Goal: Task Accomplishment & Management: Manage account settings

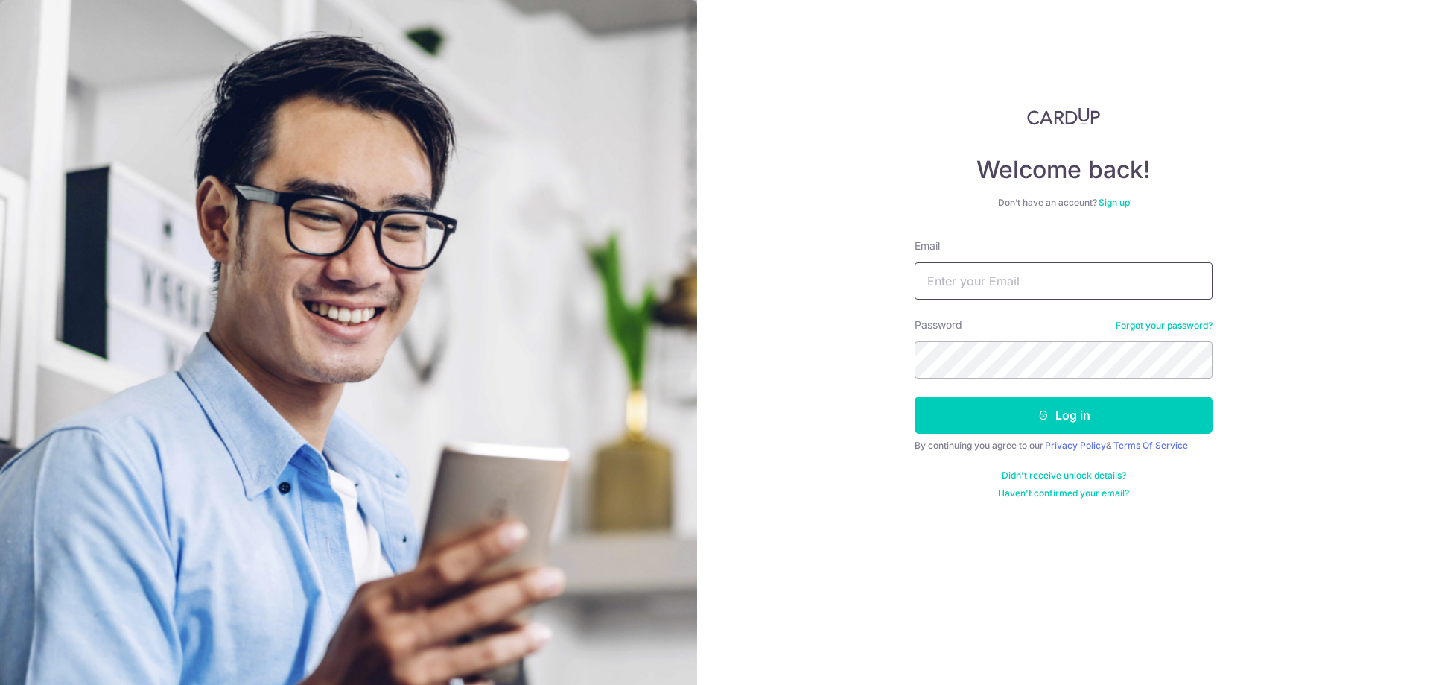
click at [1007, 292] on input "Email" at bounding box center [1064, 280] width 298 height 37
type input "[EMAIL_ADDRESS][DOMAIN_NAME]"
drag, startPoint x: 946, startPoint y: 415, endPoint x: 973, endPoint y: 409, distance: 27.5
click at [946, 415] on button "Log in" at bounding box center [1064, 414] width 298 height 37
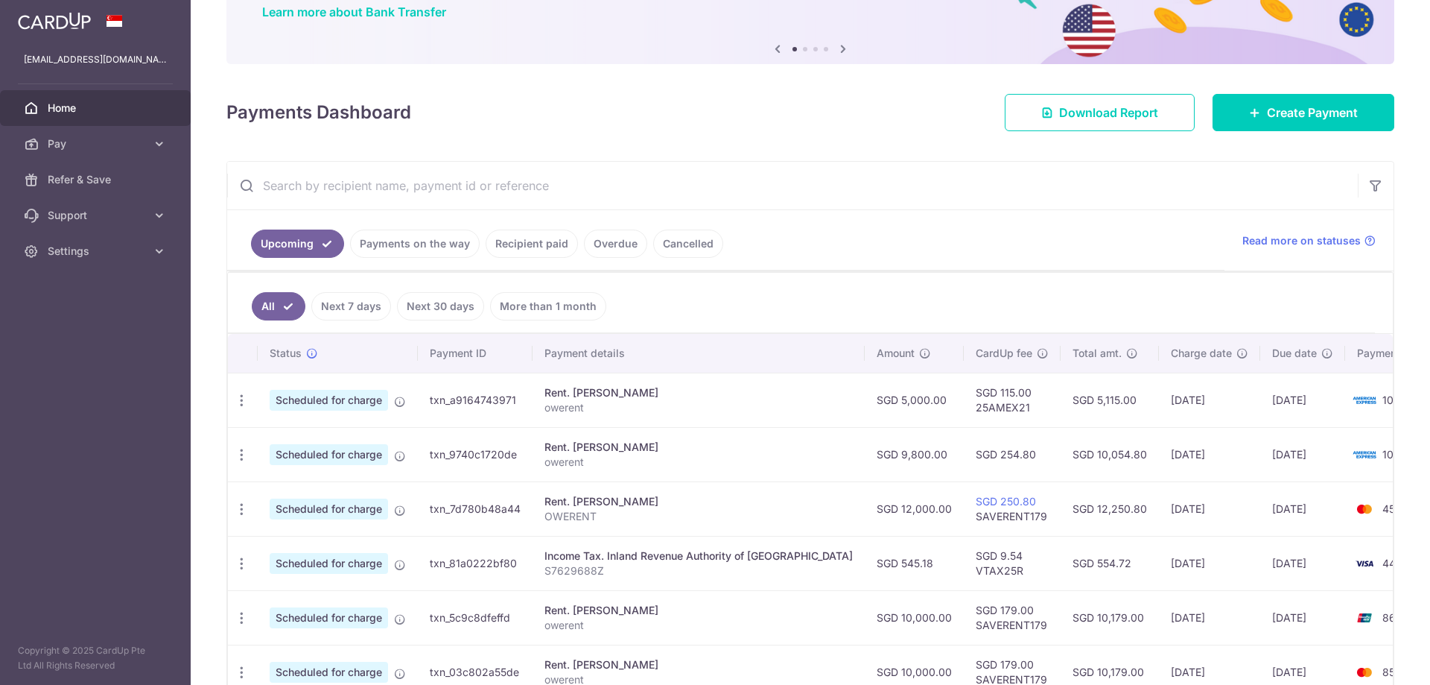
scroll to position [149, 0]
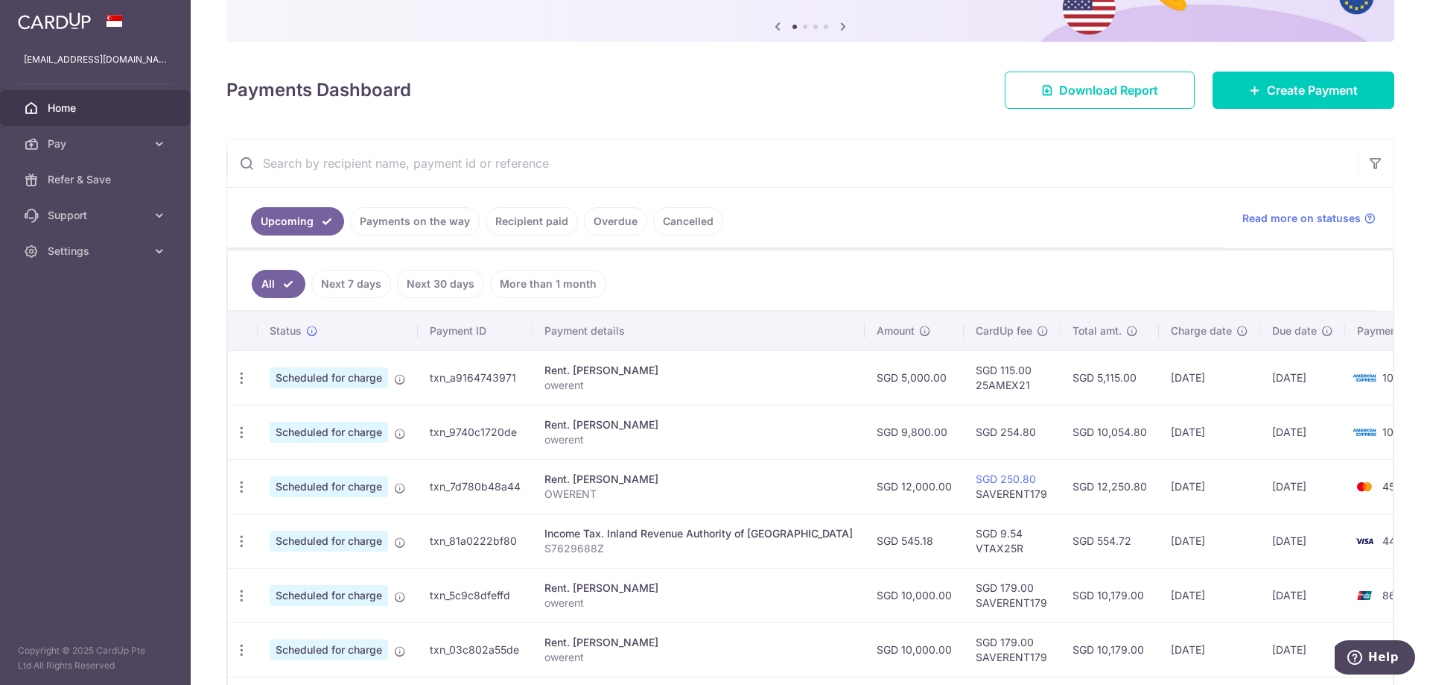
click at [447, 218] on link "Payments on the way" at bounding box center [415, 221] width 130 height 28
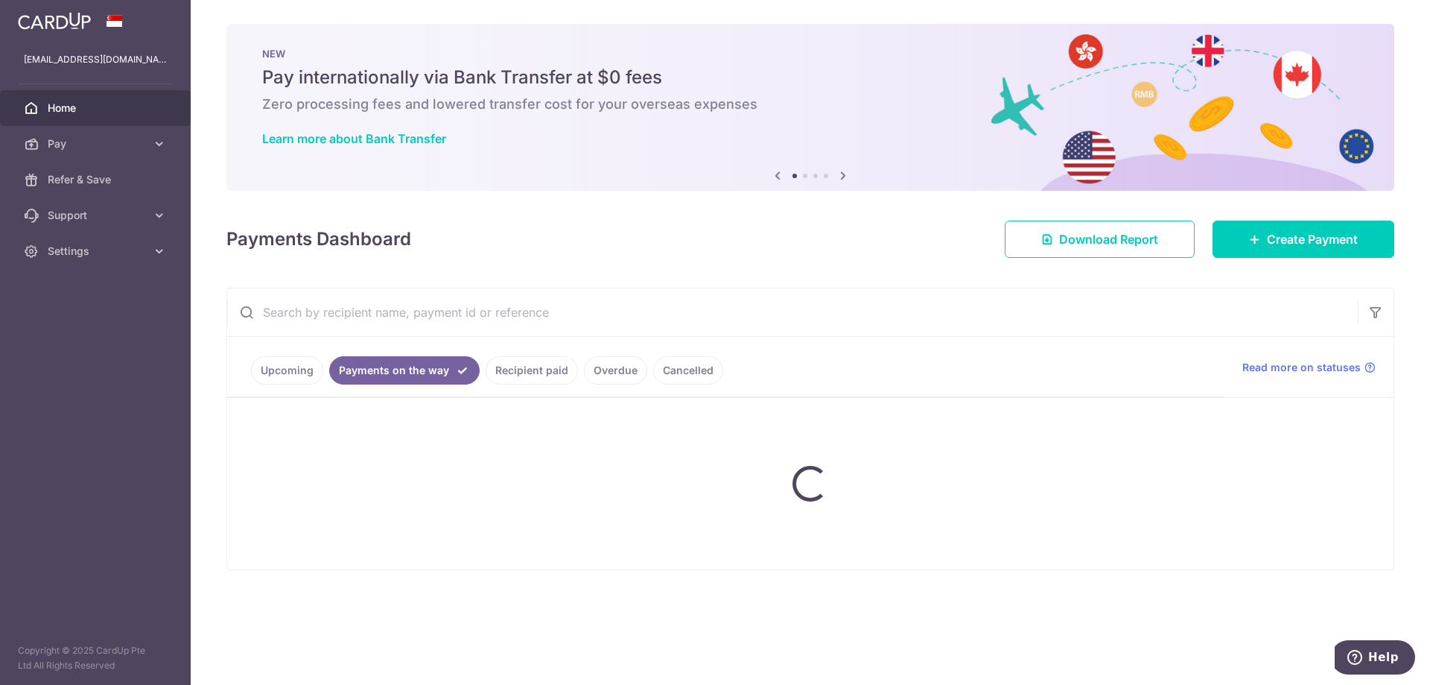
scroll to position [0, 0]
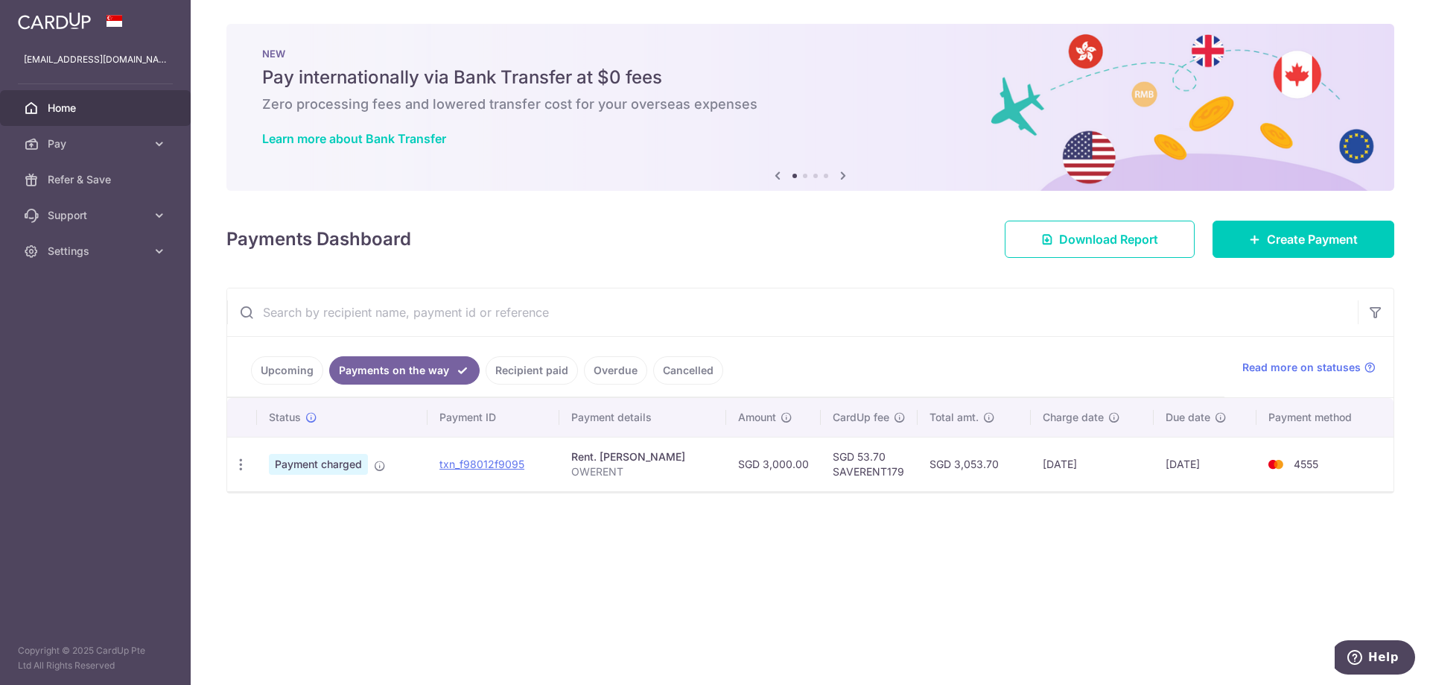
click at [519, 358] on link "Recipient paid" at bounding box center [532, 370] width 92 height 28
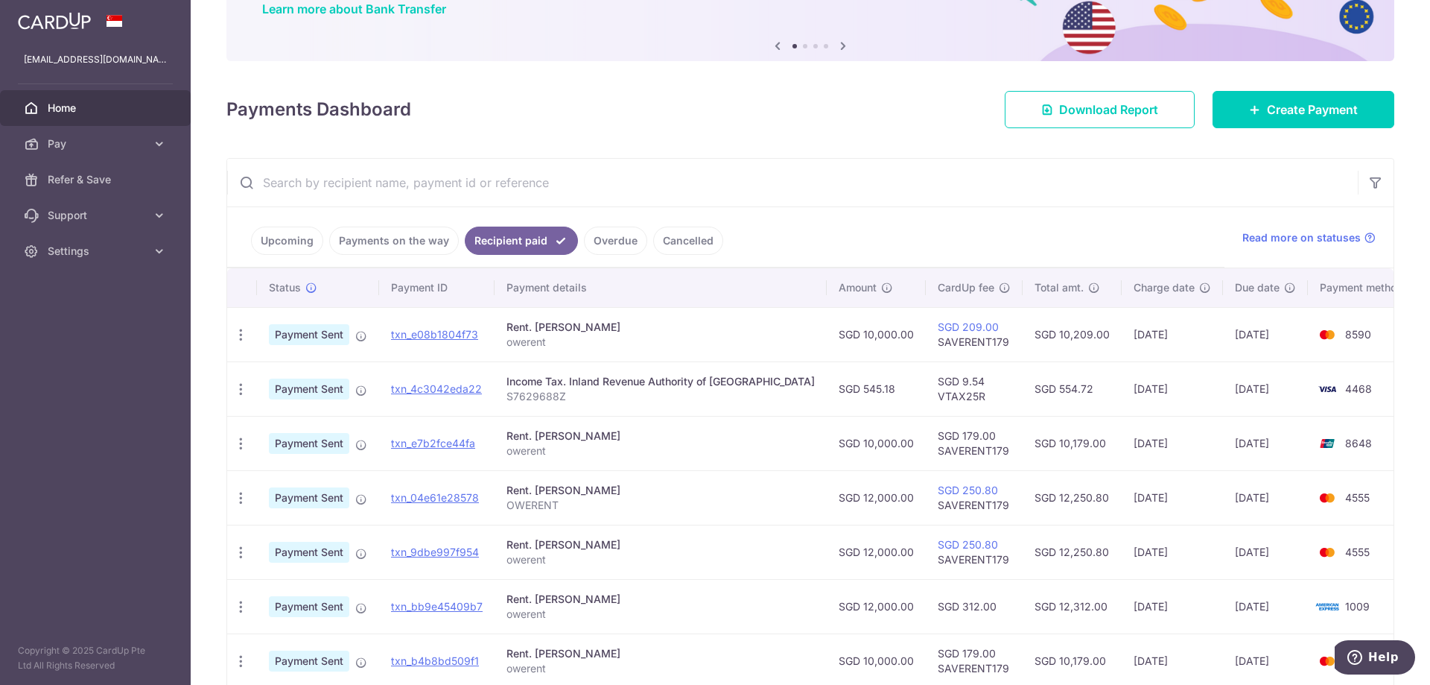
scroll to position [149, 0]
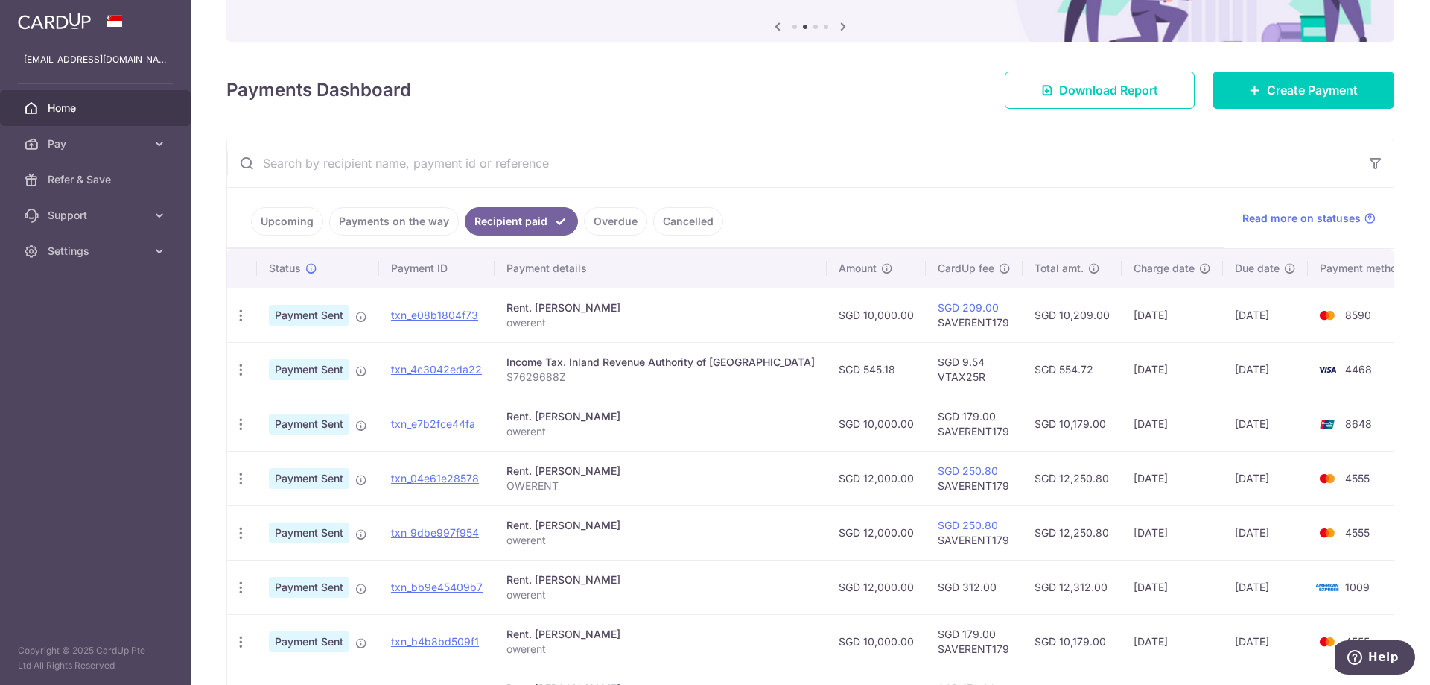
click at [303, 218] on link "Upcoming" at bounding box center [287, 221] width 72 height 28
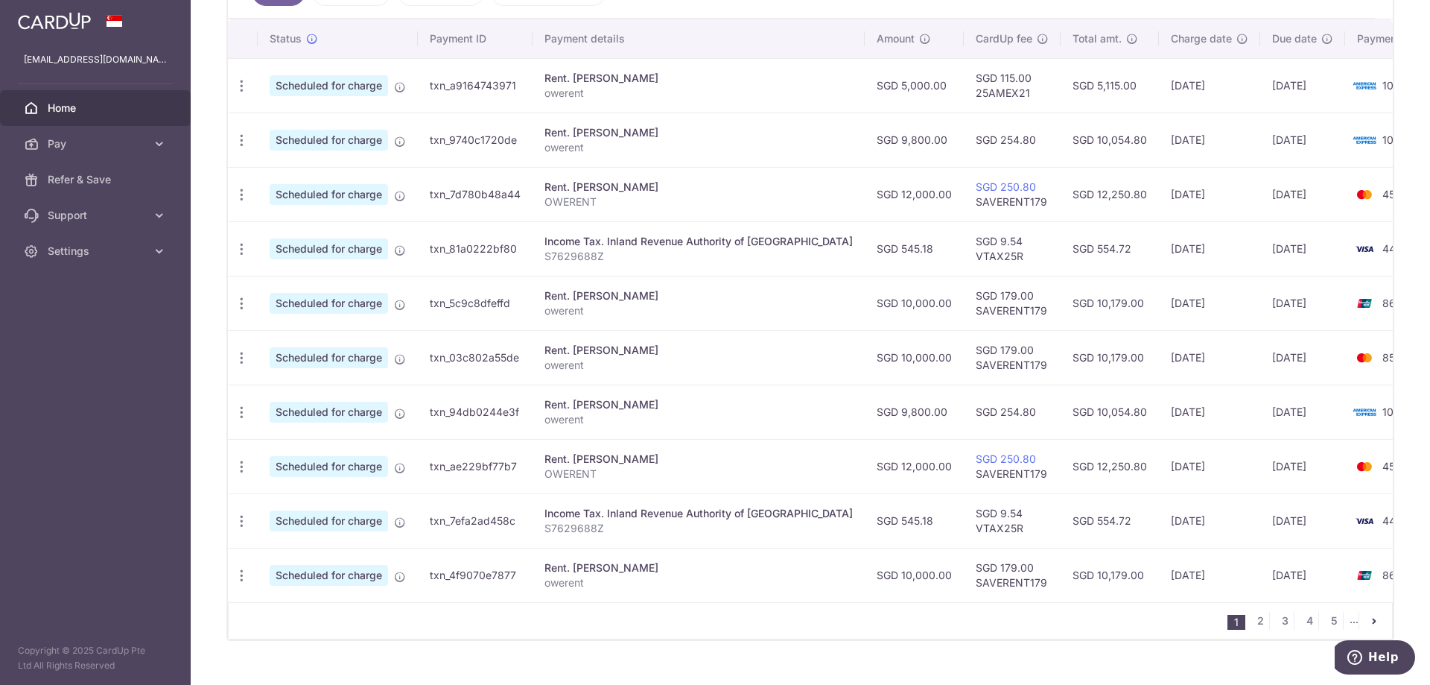
scroll to position [447, 0]
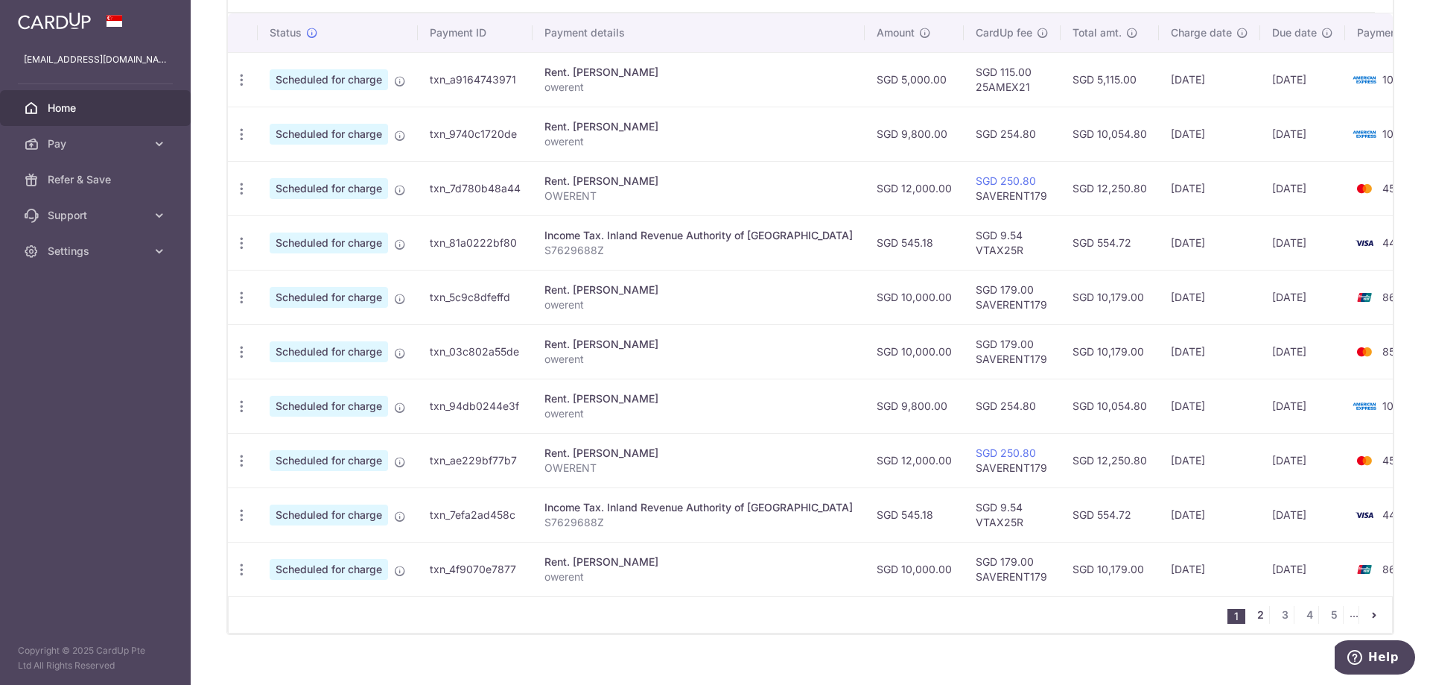
click at [1252, 621] on link "2" at bounding box center [1261, 615] width 18 height 18
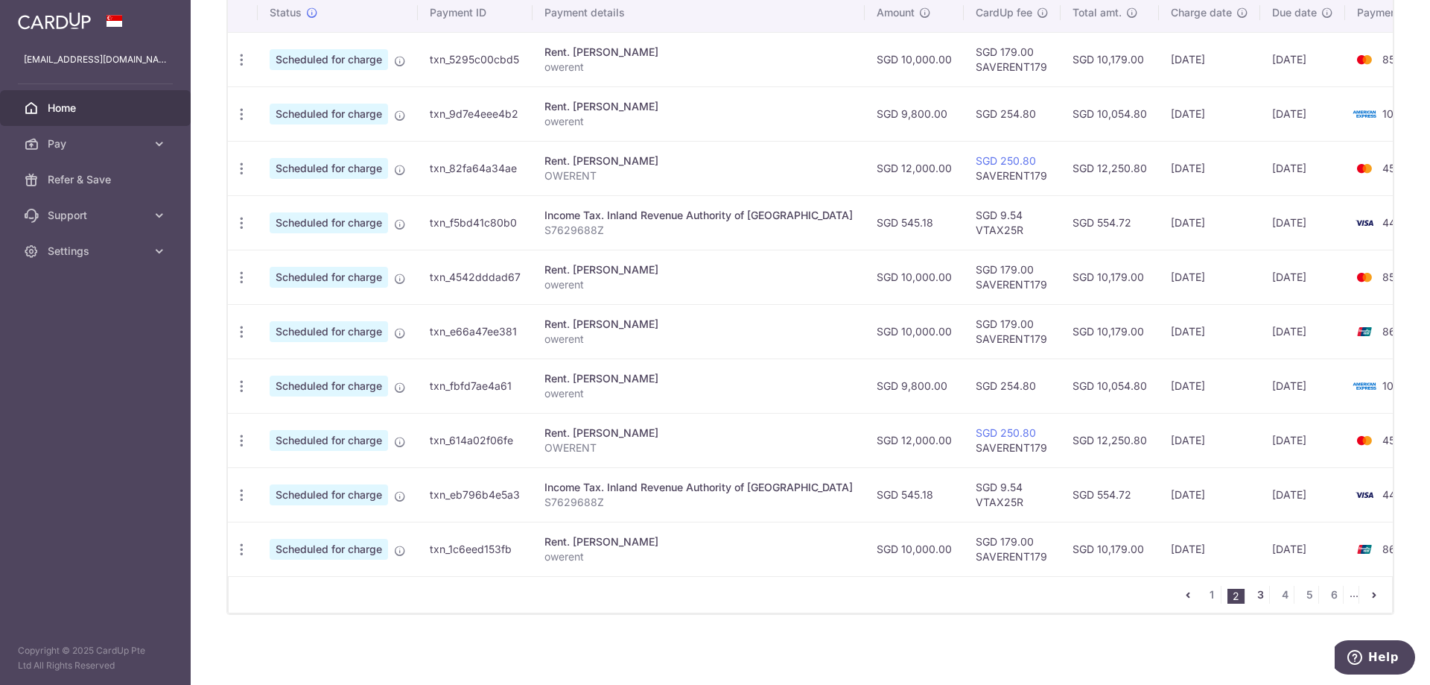
click at [1256, 601] on link "3" at bounding box center [1261, 595] width 18 height 18
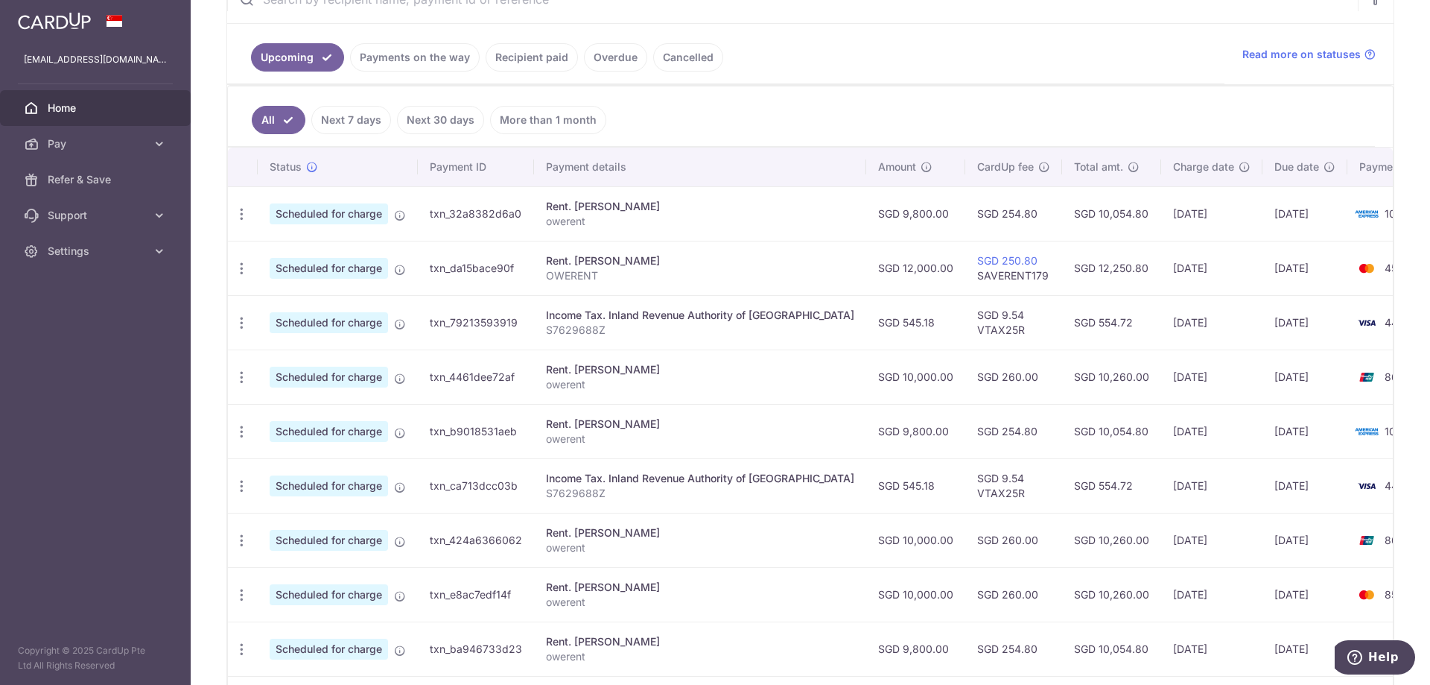
scroll to position [447, 0]
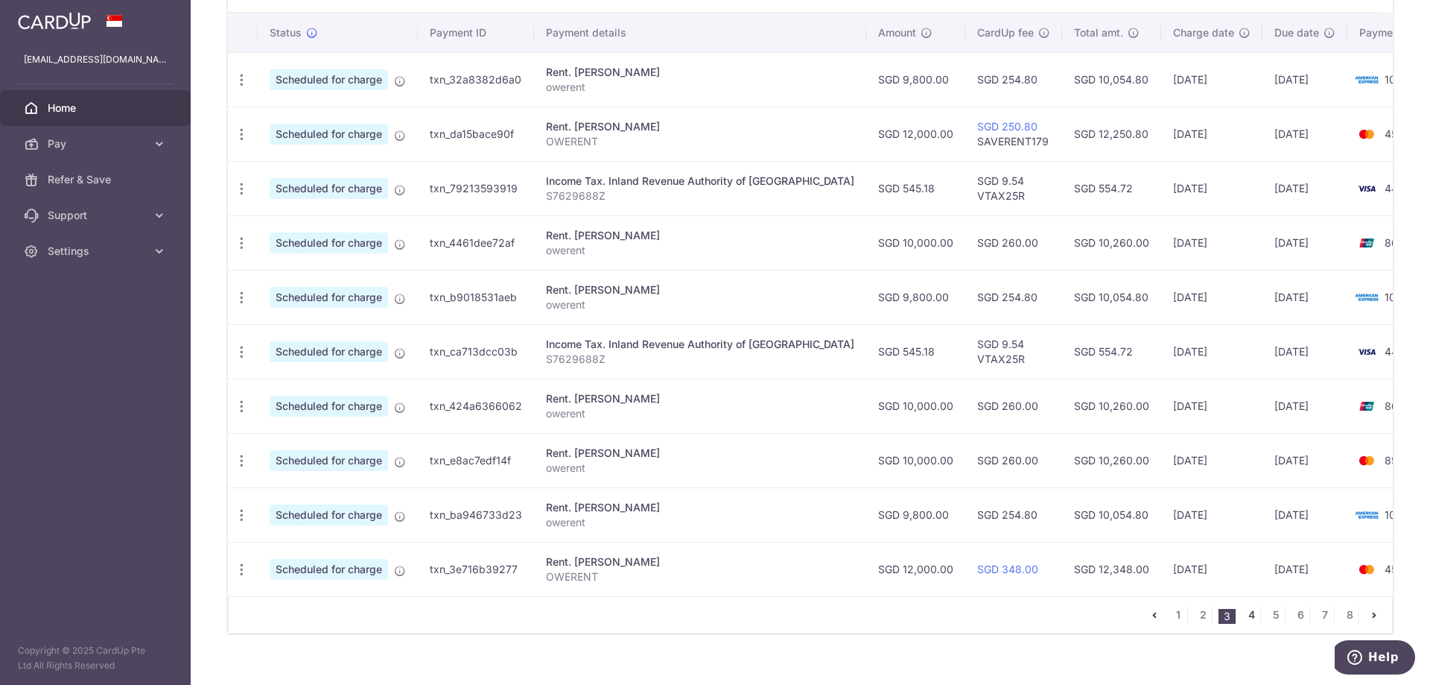
click at [1249, 622] on link "4" at bounding box center [1252, 615] width 18 height 18
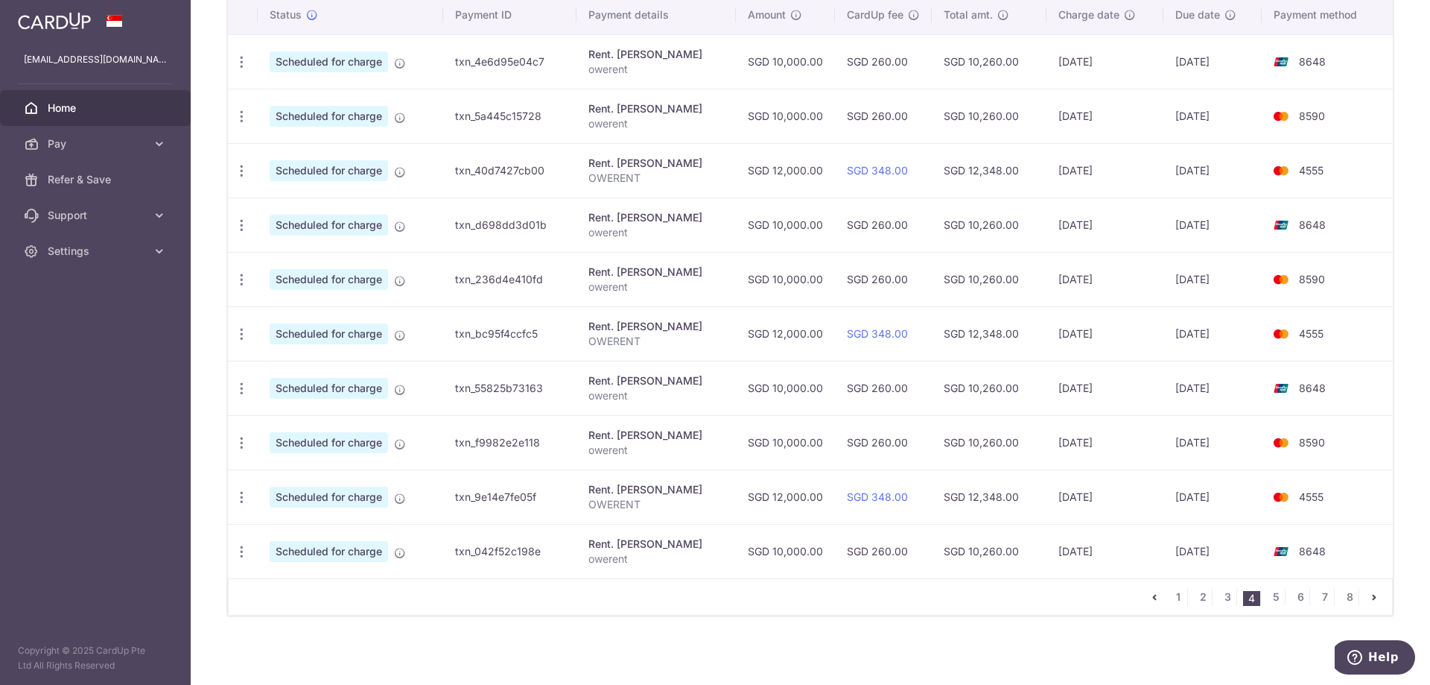
scroll to position [467, 0]
click at [1275, 591] on link "5" at bounding box center [1276, 595] width 18 height 18
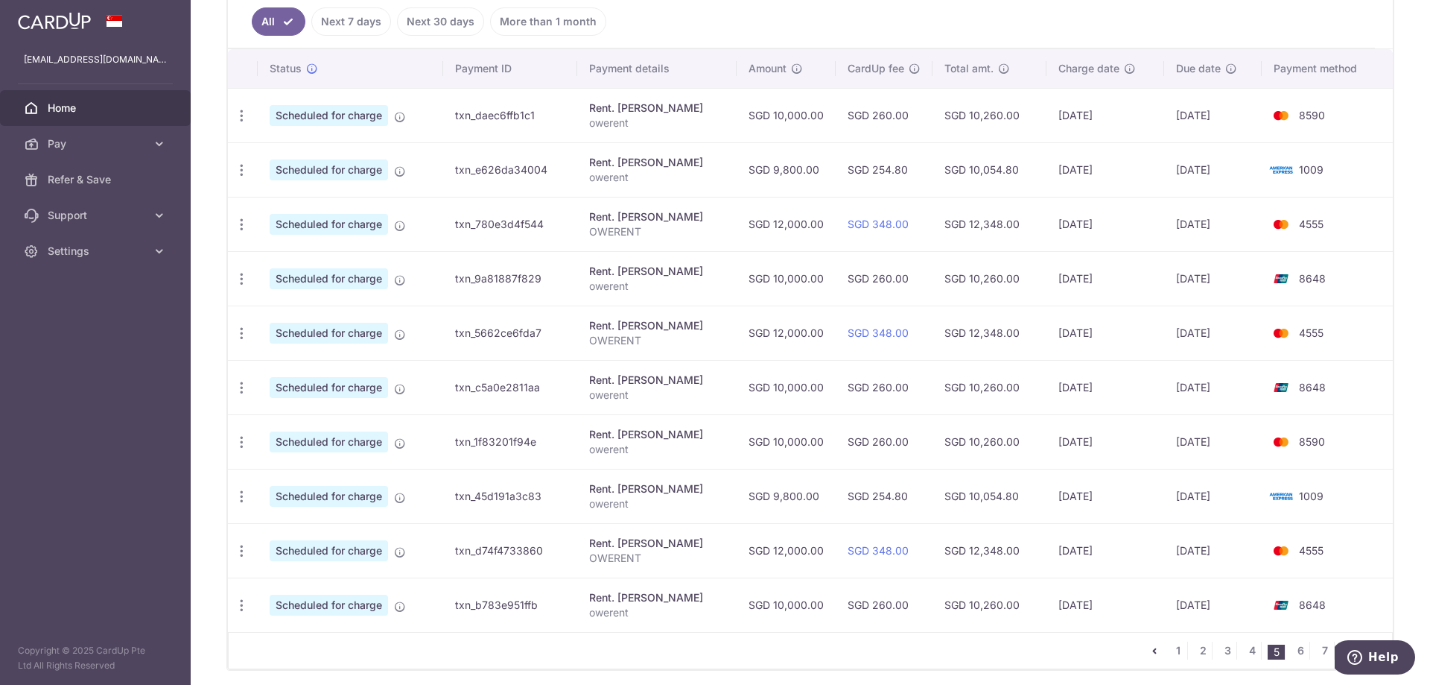
scroll to position [447, 0]
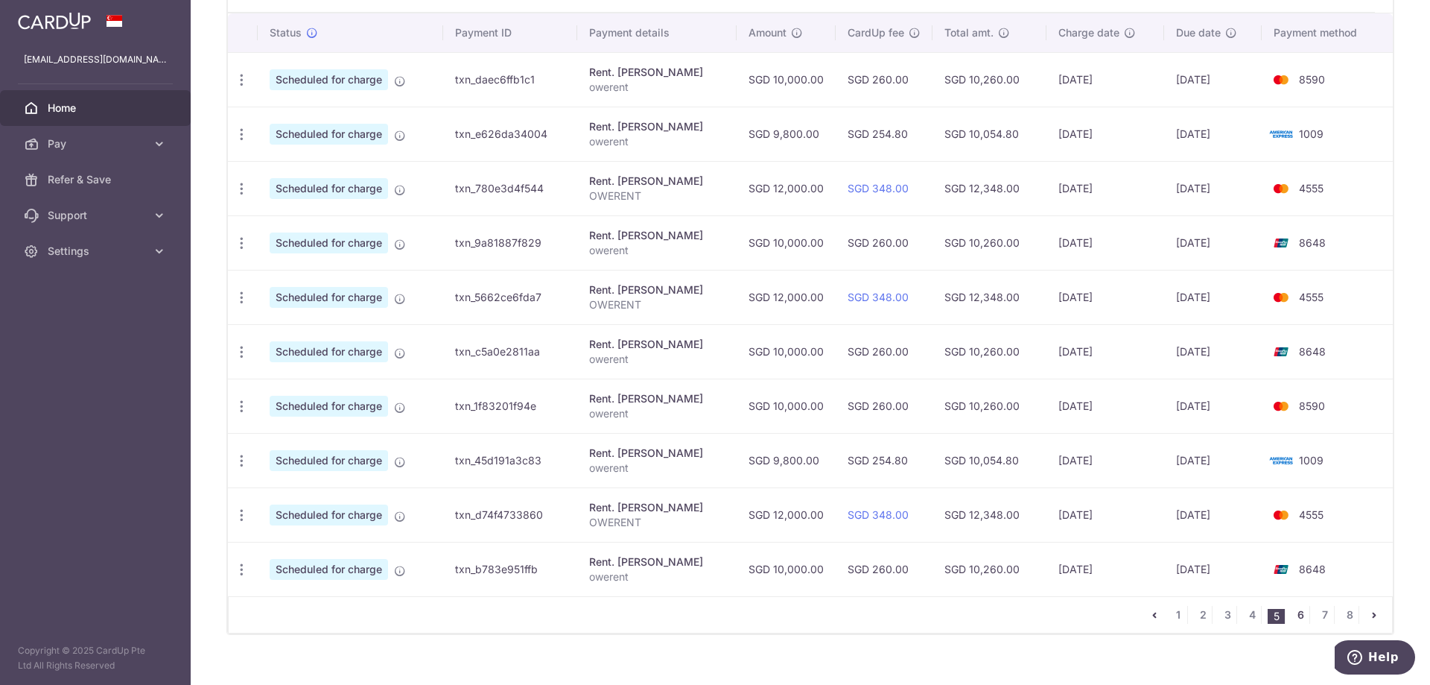
click at [1298, 618] on link "6" at bounding box center [1301, 615] width 18 height 18
click at [1316, 617] on link "7" at bounding box center [1325, 615] width 18 height 18
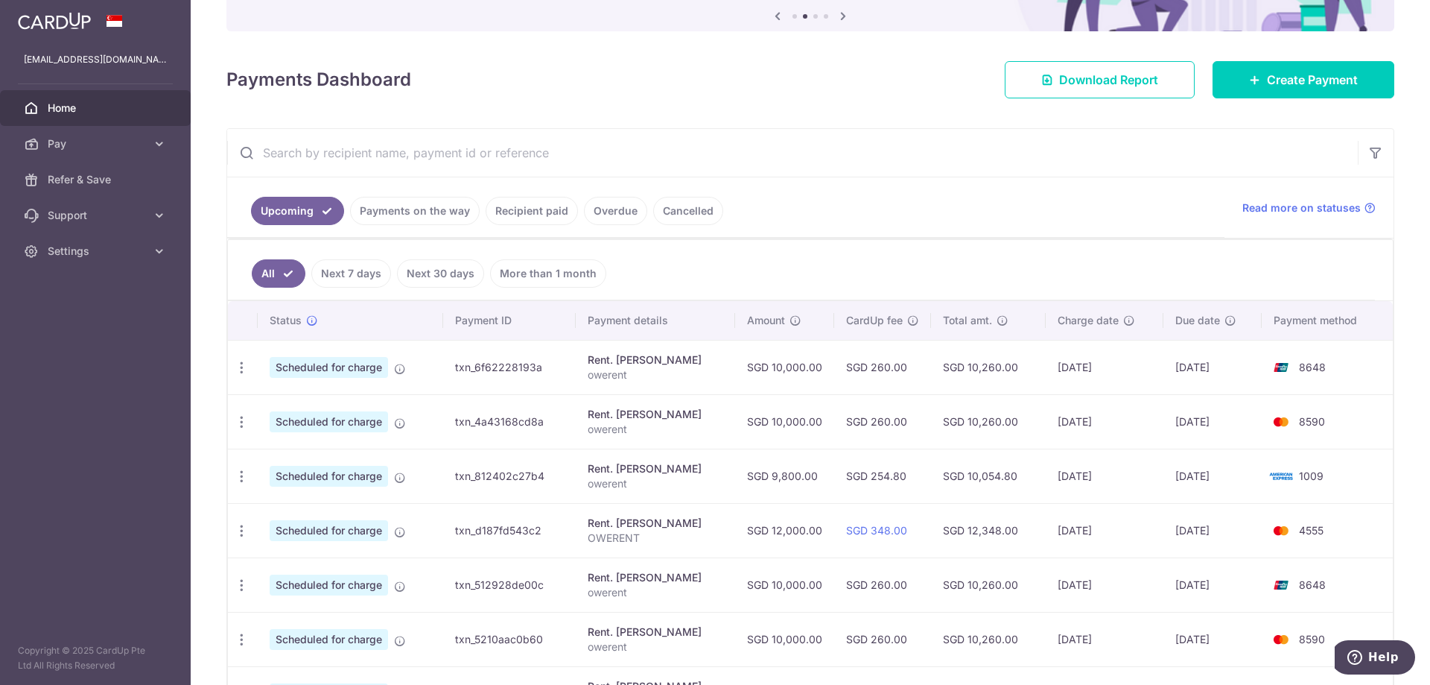
scroll to position [0, 0]
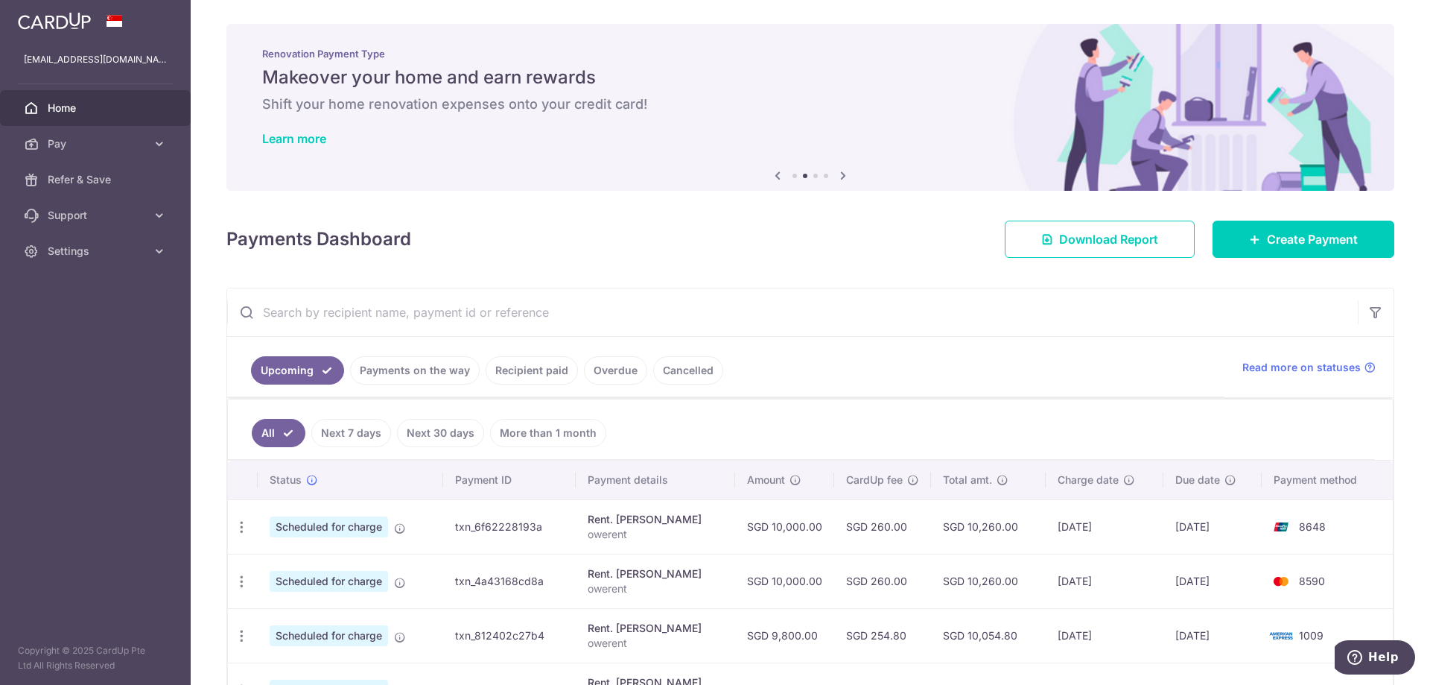
click at [525, 366] on link "Recipient paid" at bounding box center [532, 370] width 92 height 28
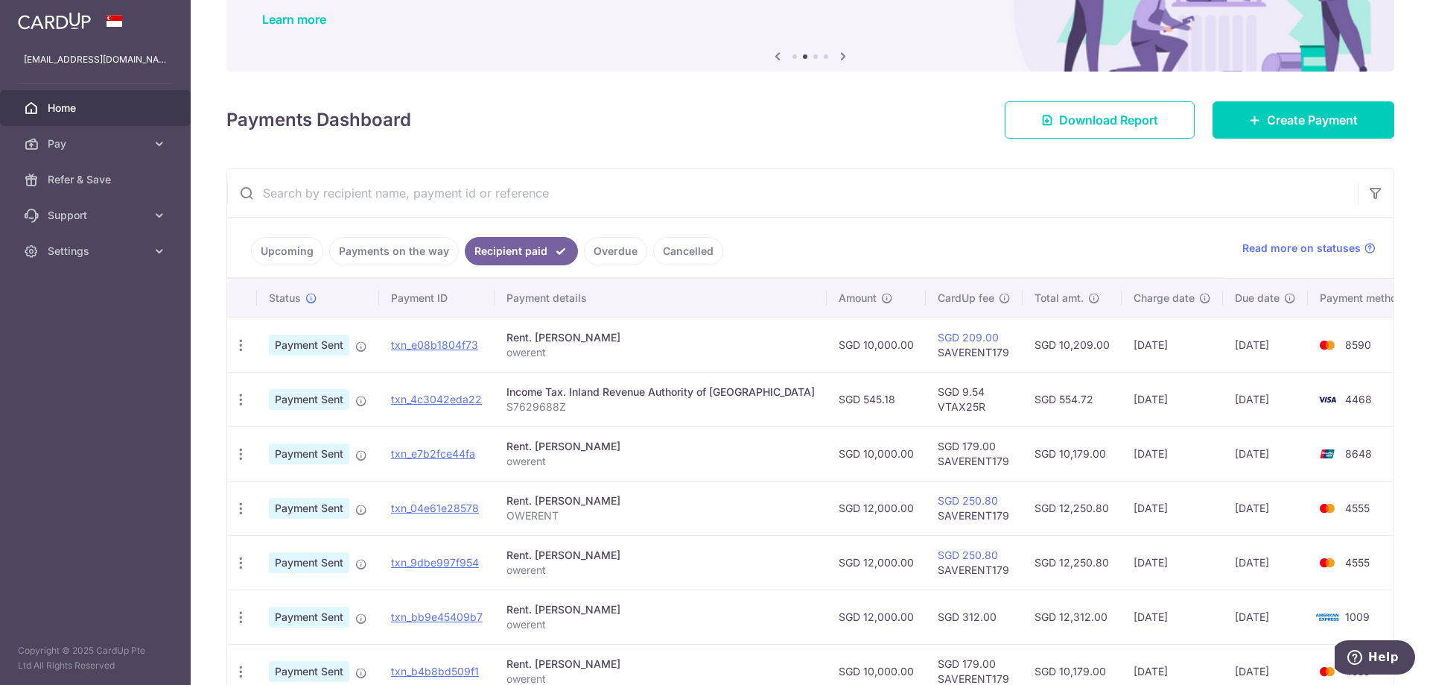
scroll to position [149, 0]
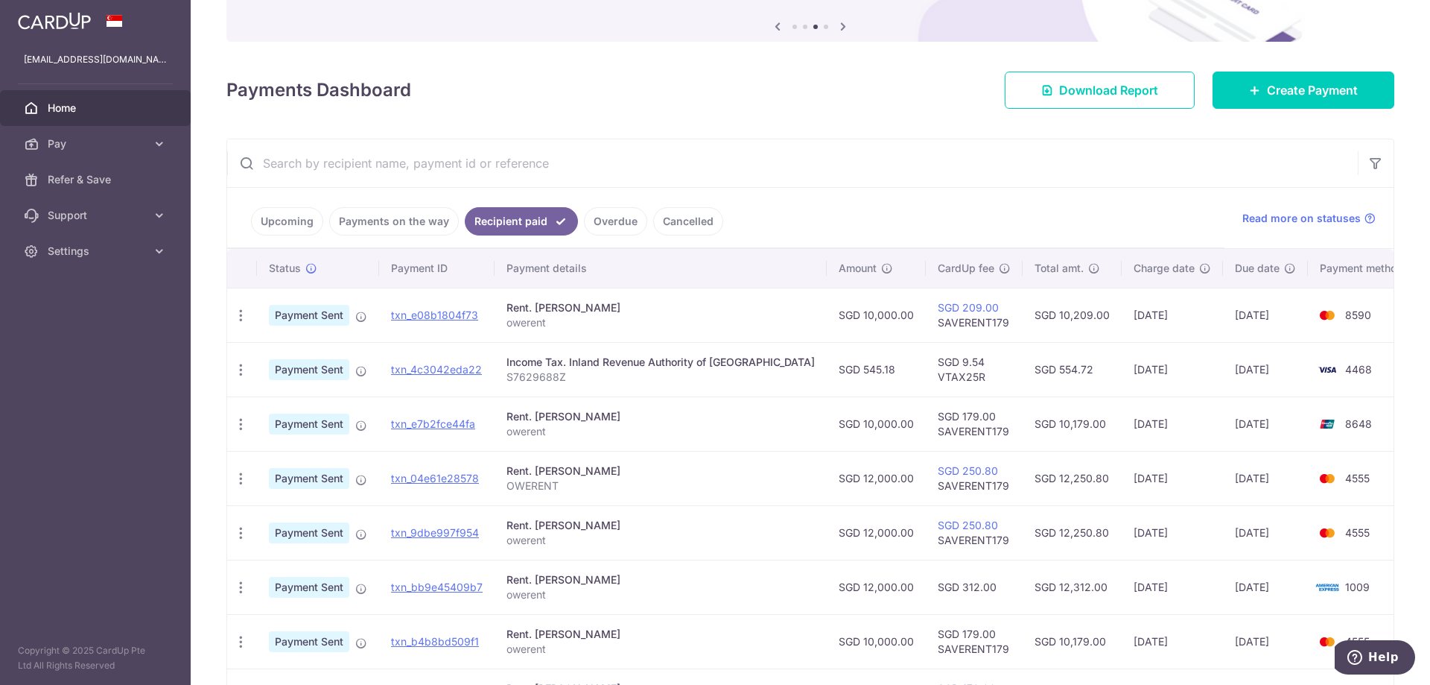
click at [64, 111] on span "Home" at bounding box center [97, 108] width 98 height 15
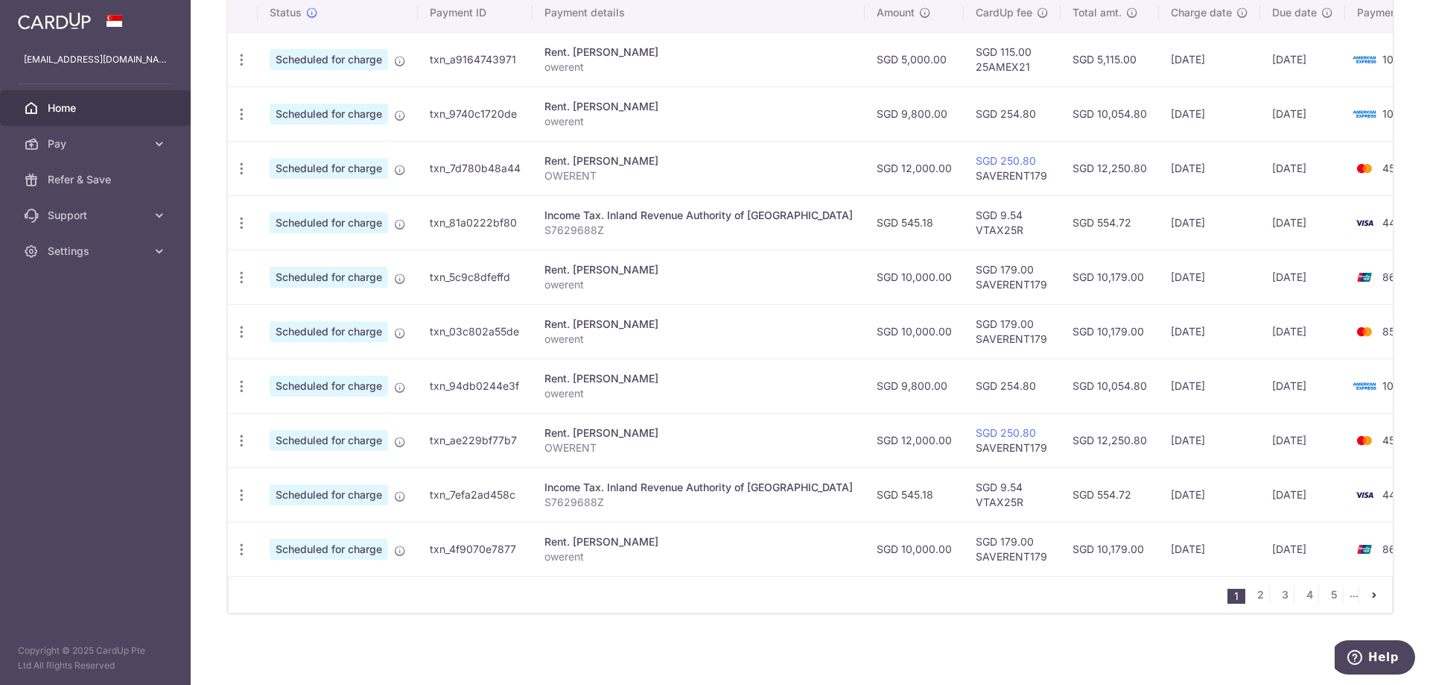
scroll to position [475, 0]
click at [1305, 596] on link "4" at bounding box center [1310, 595] width 18 height 18
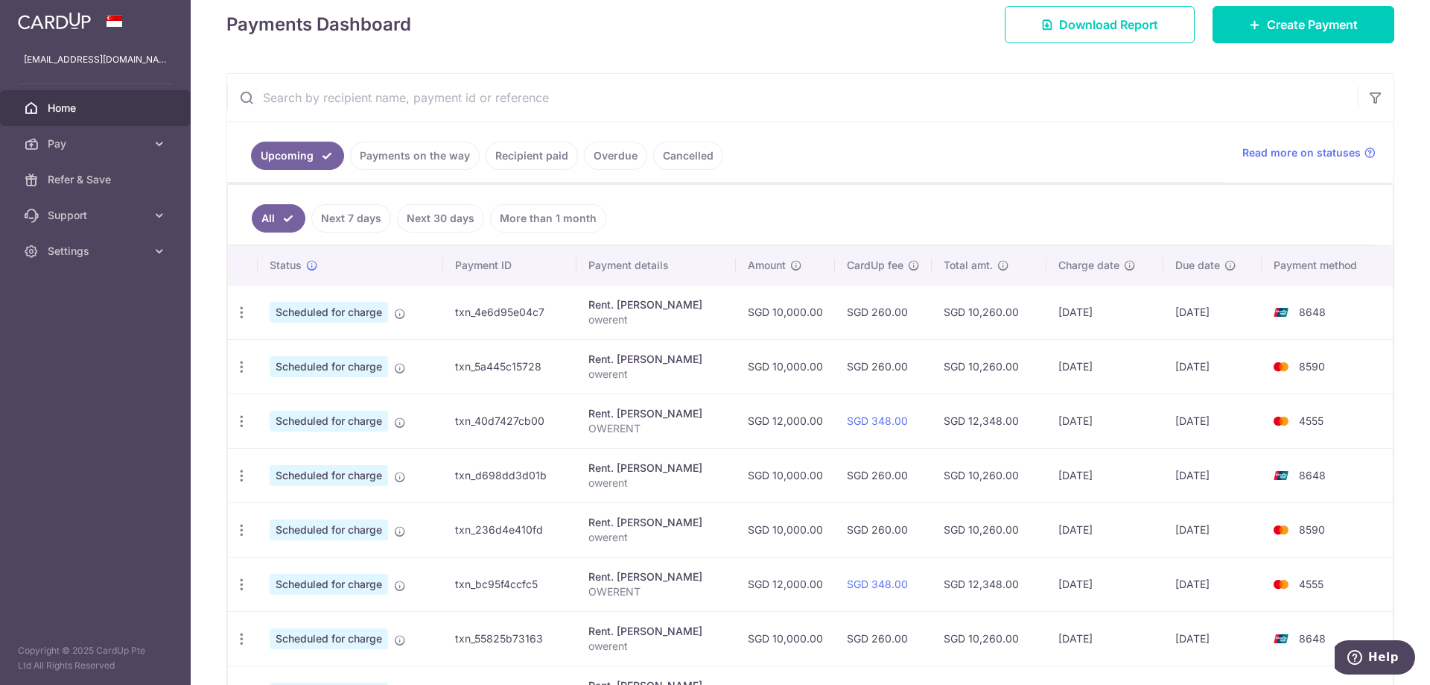
scroll to position [223, 0]
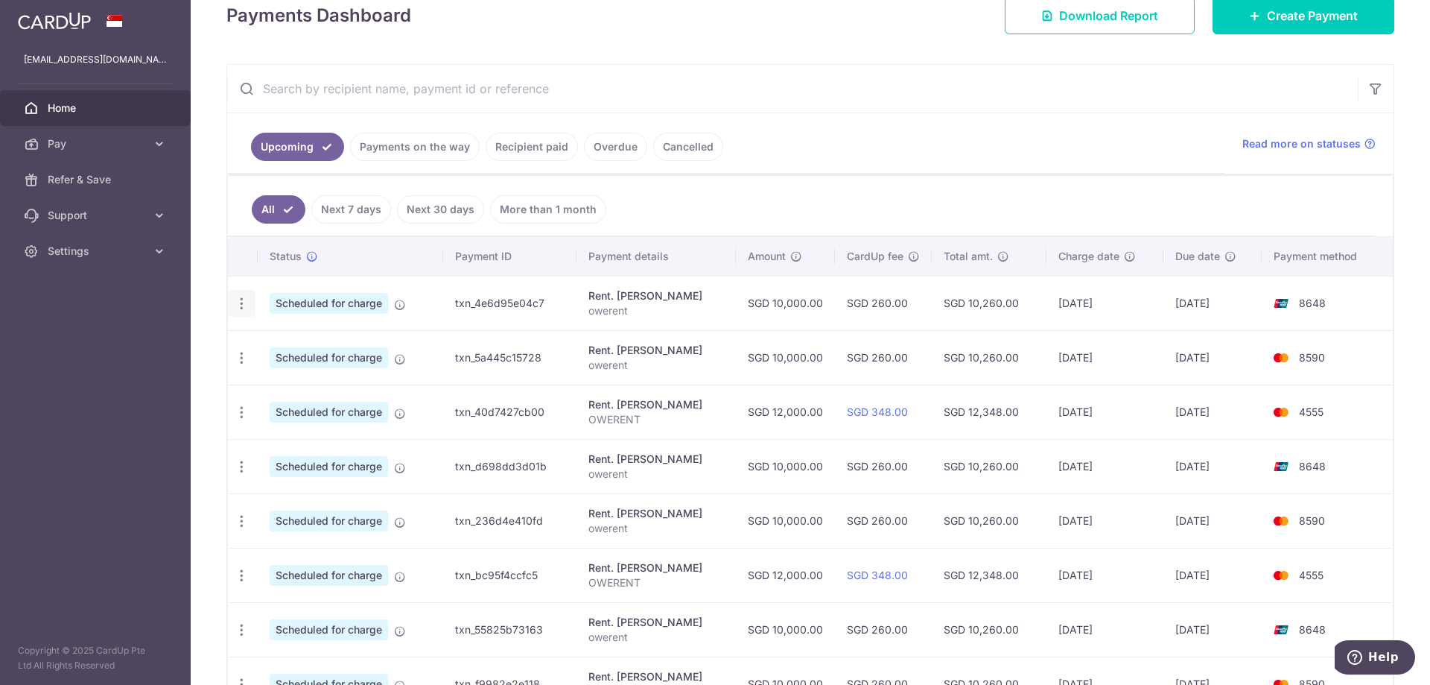
click at [244, 306] on icon "button" at bounding box center [242, 304] width 16 height 16
click at [314, 348] on span "Update payment" at bounding box center [320, 344] width 101 height 18
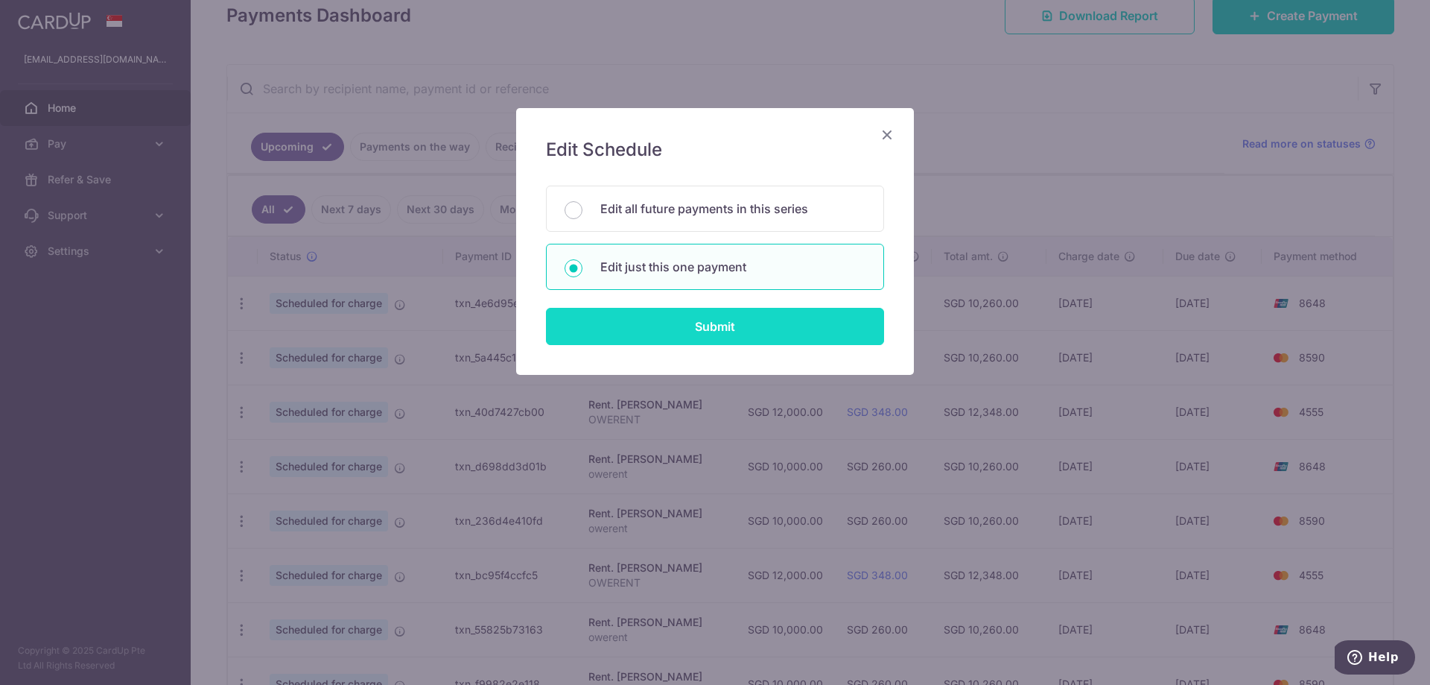
click at [691, 328] on input "Submit" at bounding box center [715, 326] width 338 height 37
radio input "true"
type input "10,000.00"
type input "12/04/2026"
type input "owerent"
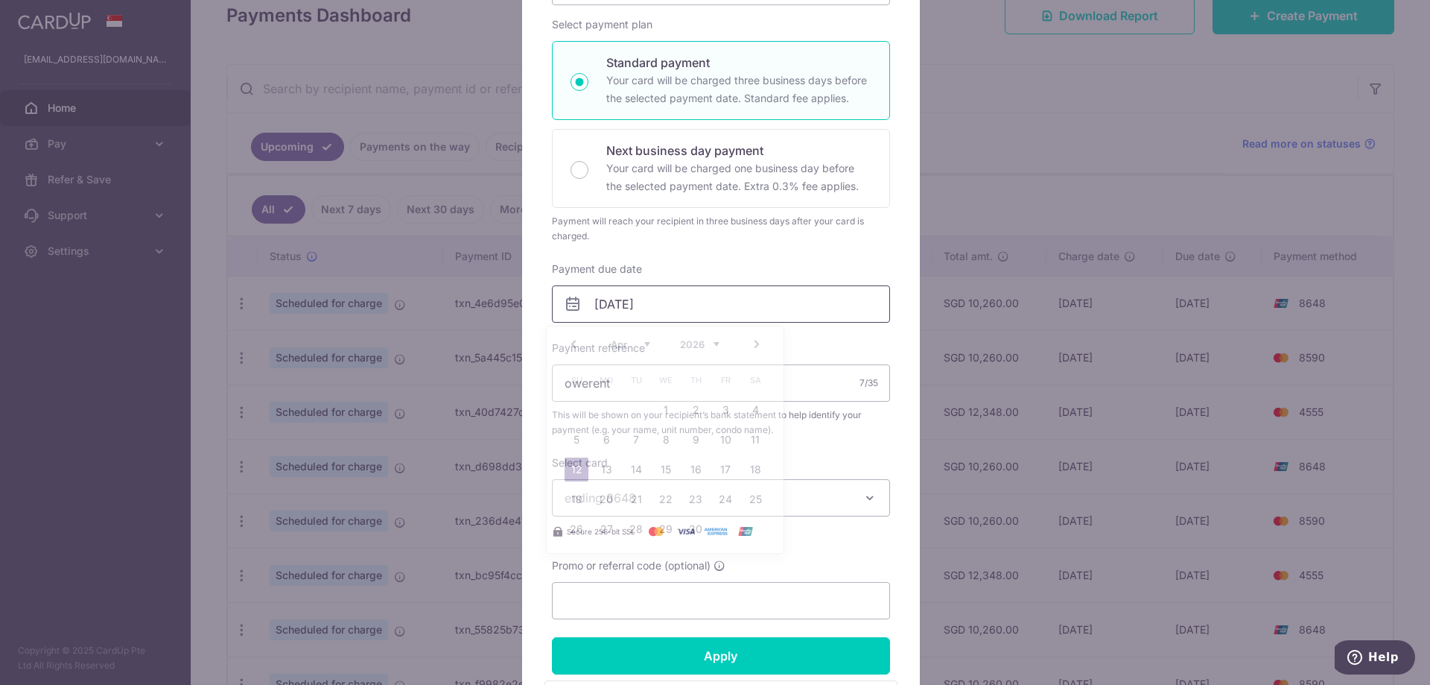
click at [638, 310] on input "12/04/2026" at bounding box center [721, 303] width 338 height 37
click at [574, 347] on link "Prev" at bounding box center [574, 344] width 18 height 18
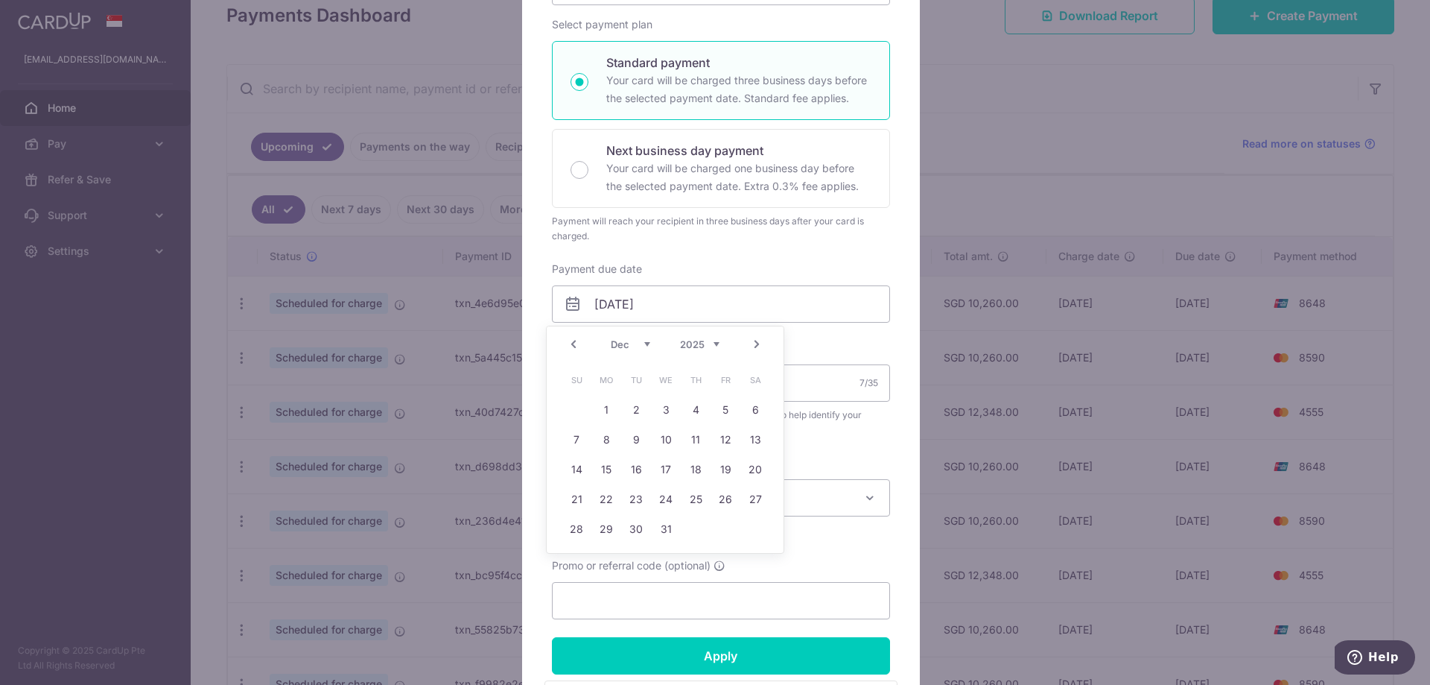
click at [574, 347] on link "Prev" at bounding box center [574, 344] width 18 height 18
click at [578, 163] on input "Next business day payment Your card will be charged one business day before the…" at bounding box center [580, 170] width 18 height 18
radio input "true"
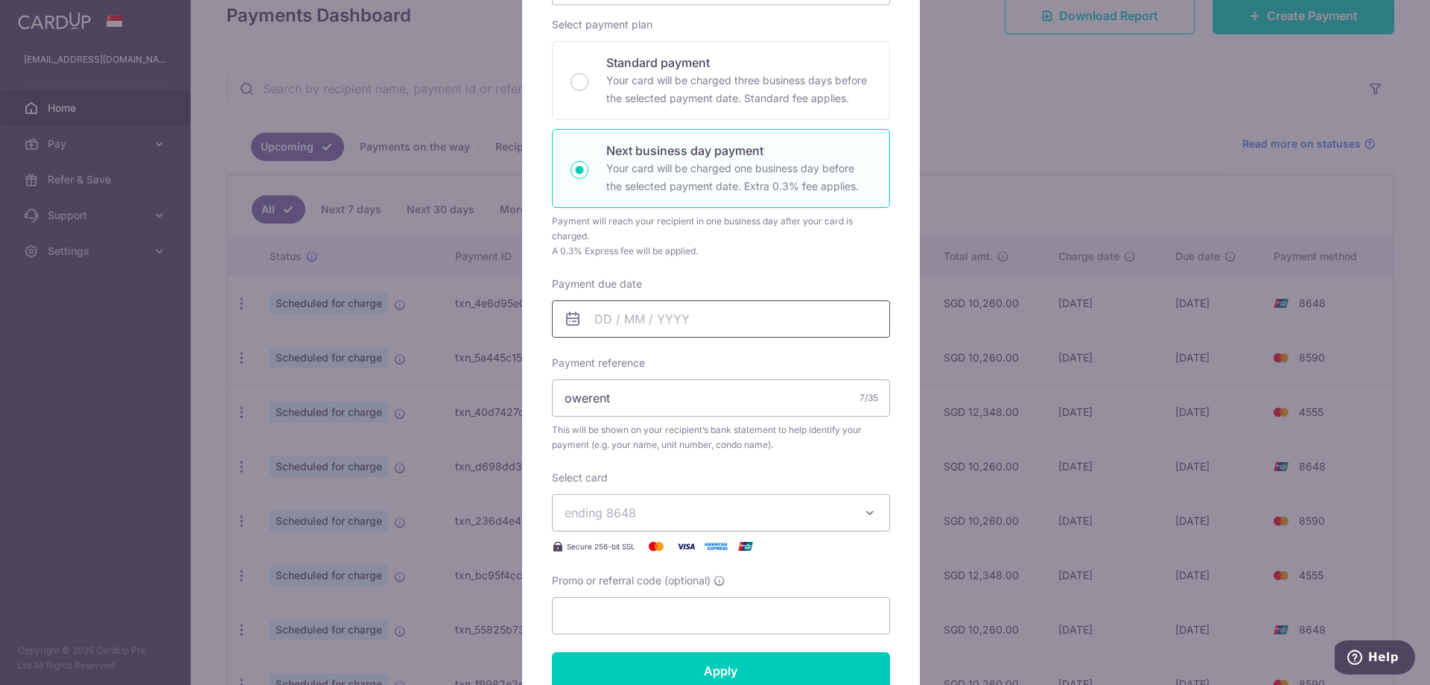
click at [632, 326] on input "Payment due date" at bounding box center [721, 318] width 338 height 37
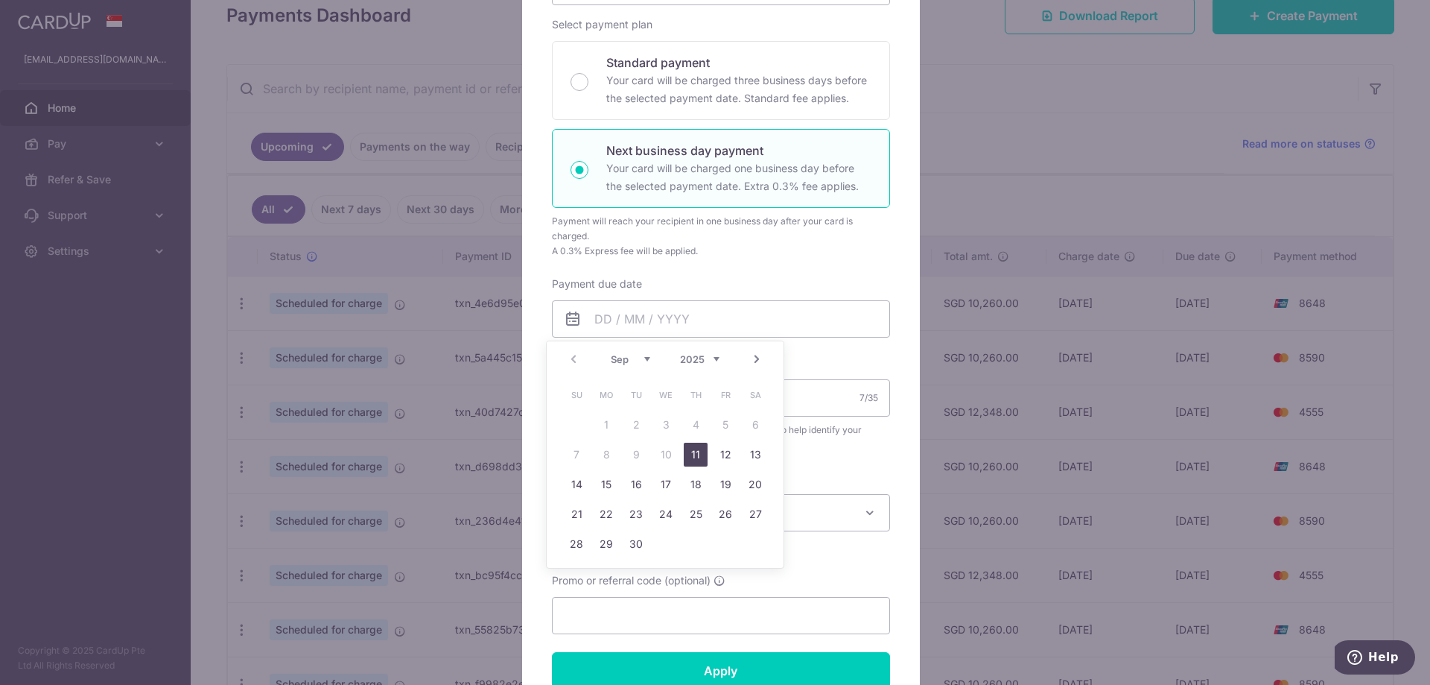
click at [693, 452] on link "11" at bounding box center [696, 455] width 24 height 24
type input "11/09/2025"
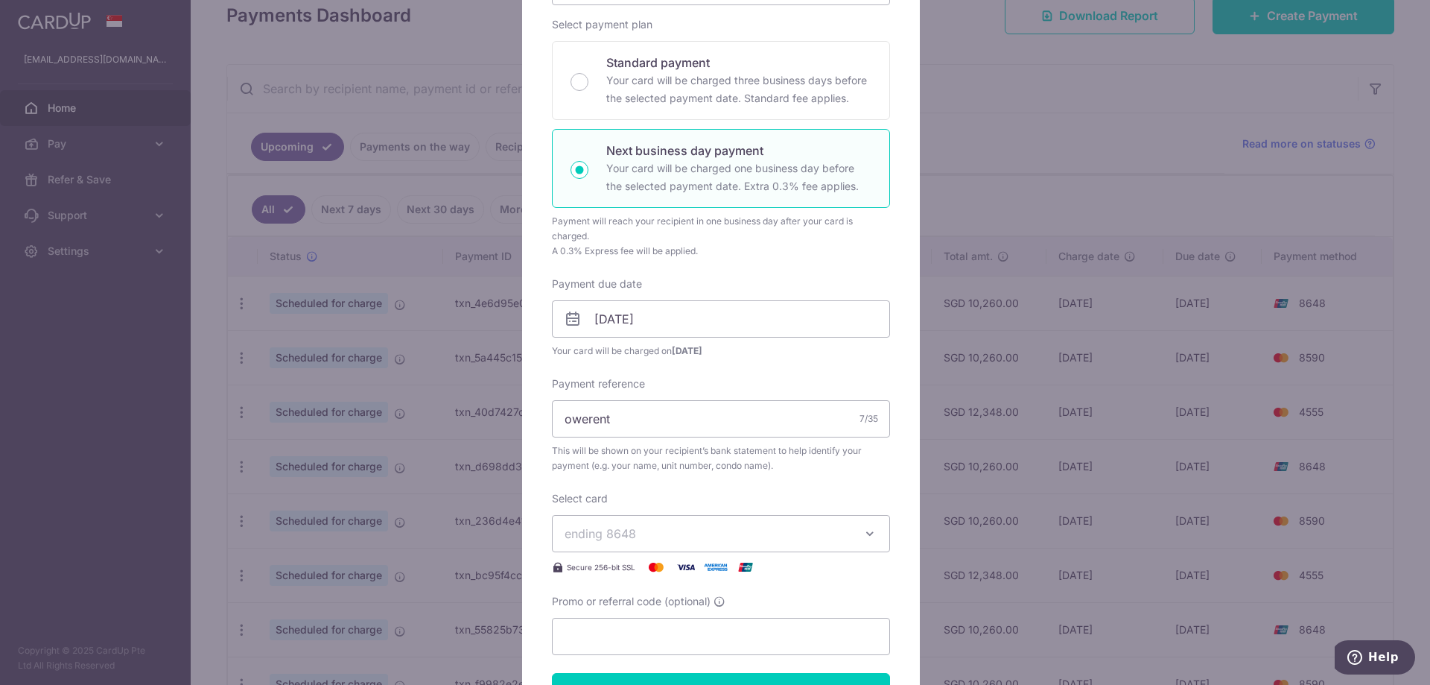
click at [650, 533] on span "ending 8648" at bounding box center [708, 533] width 286 height 18
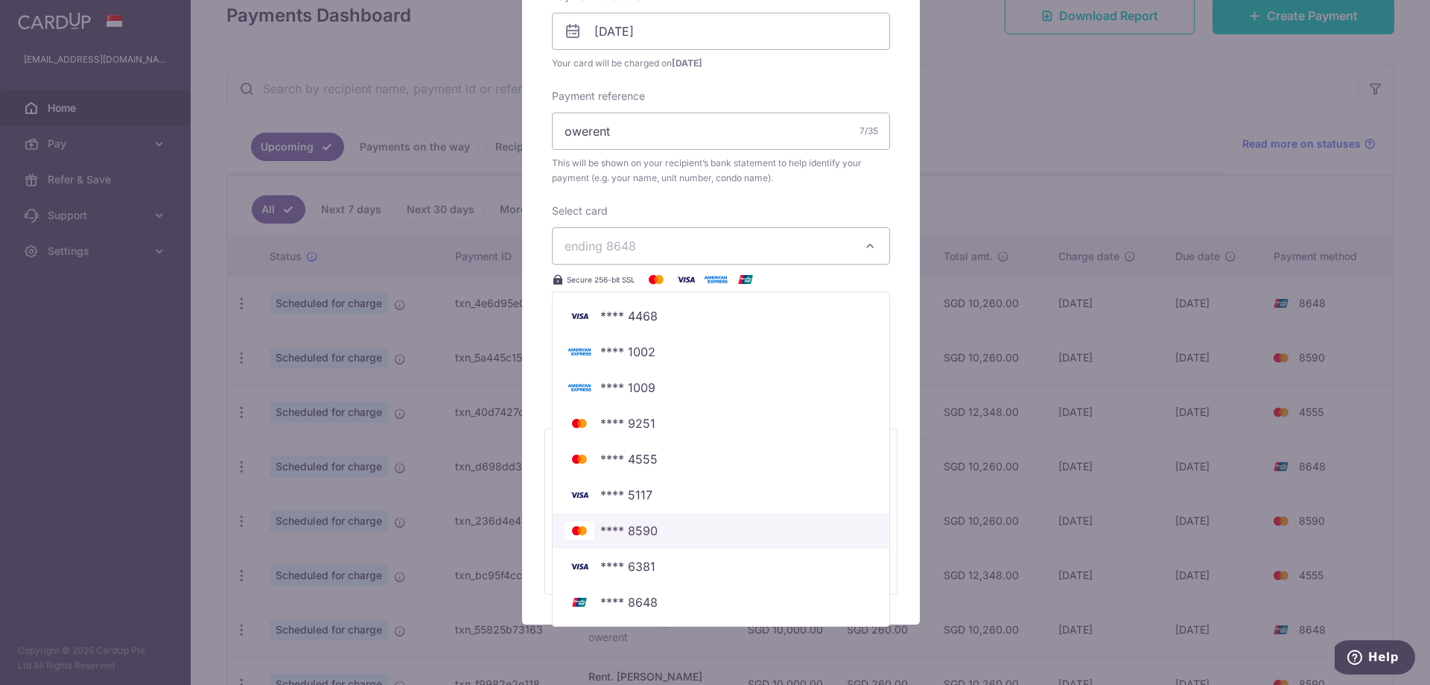
scroll to position [521, 0]
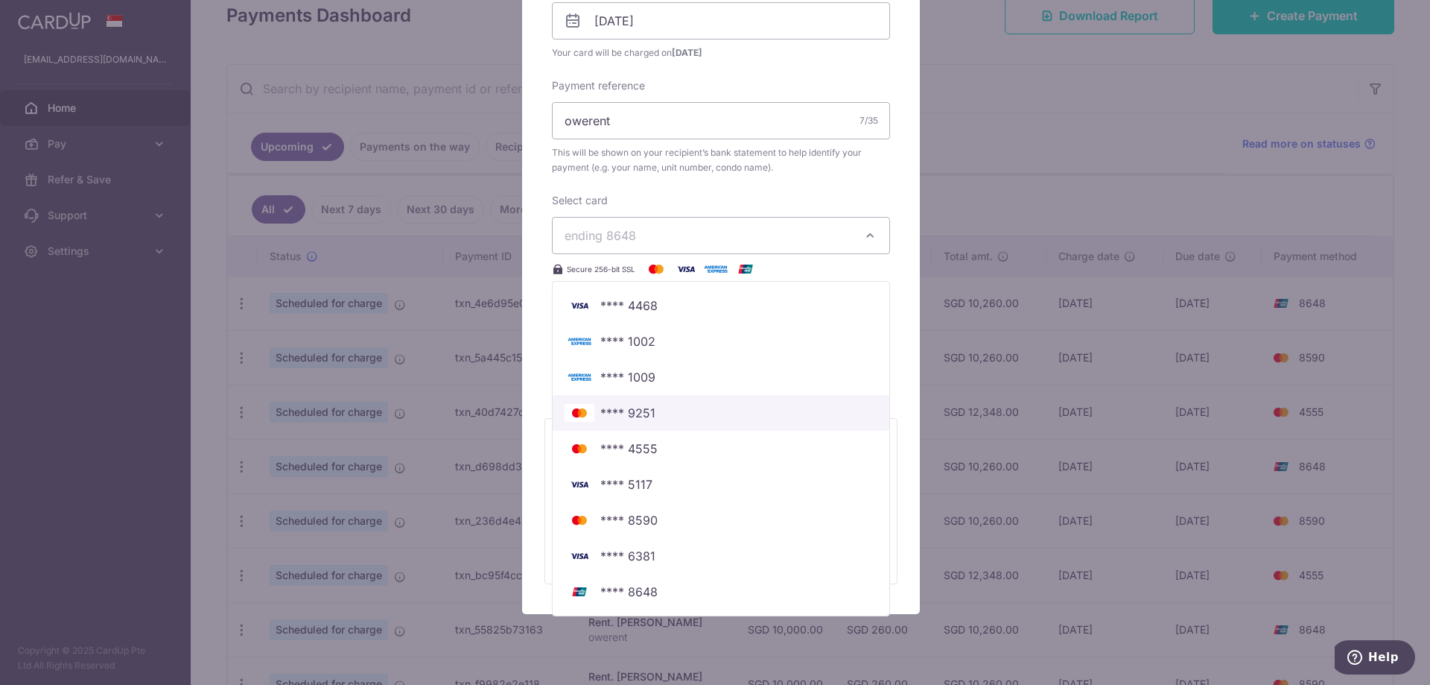
click at [648, 416] on span "**** 9251" at bounding box center [627, 413] width 55 height 18
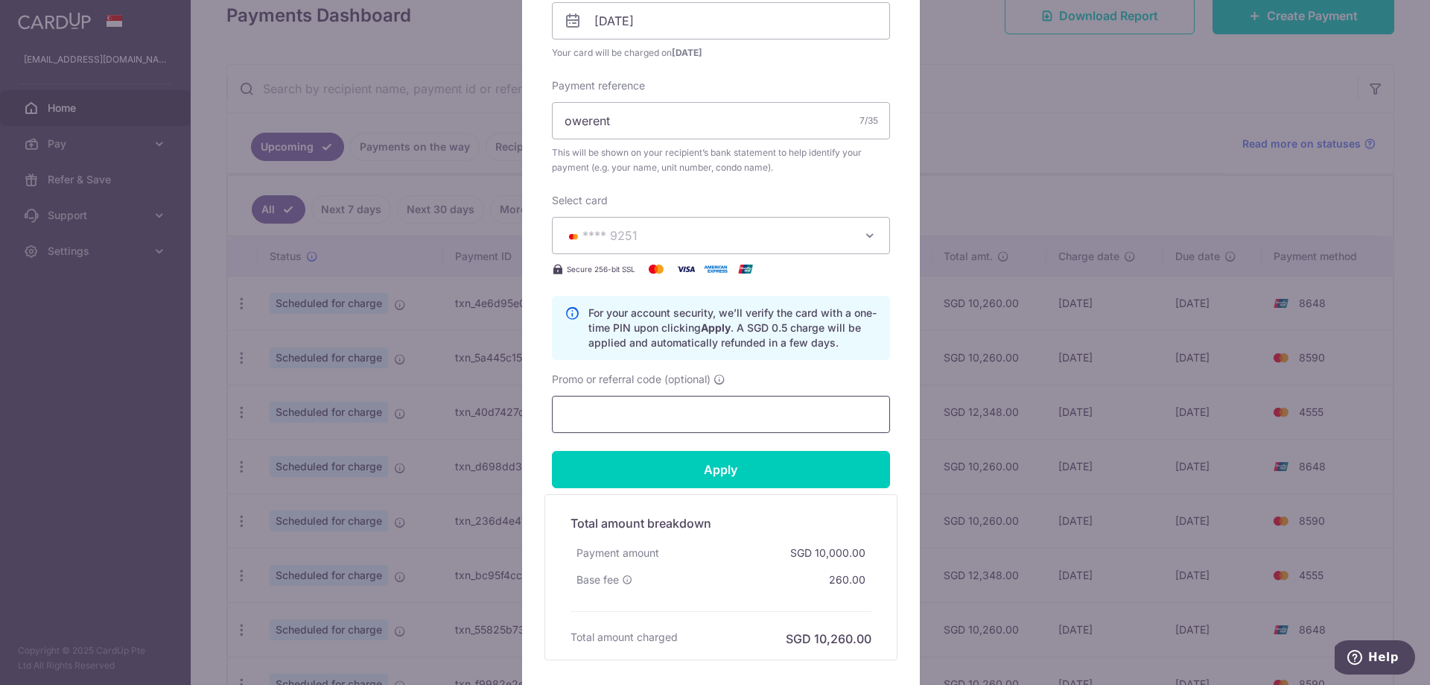
click at [626, 407] on input "Promo or referral code (optional)" at bounding box center [721, 414] width 338 height 37
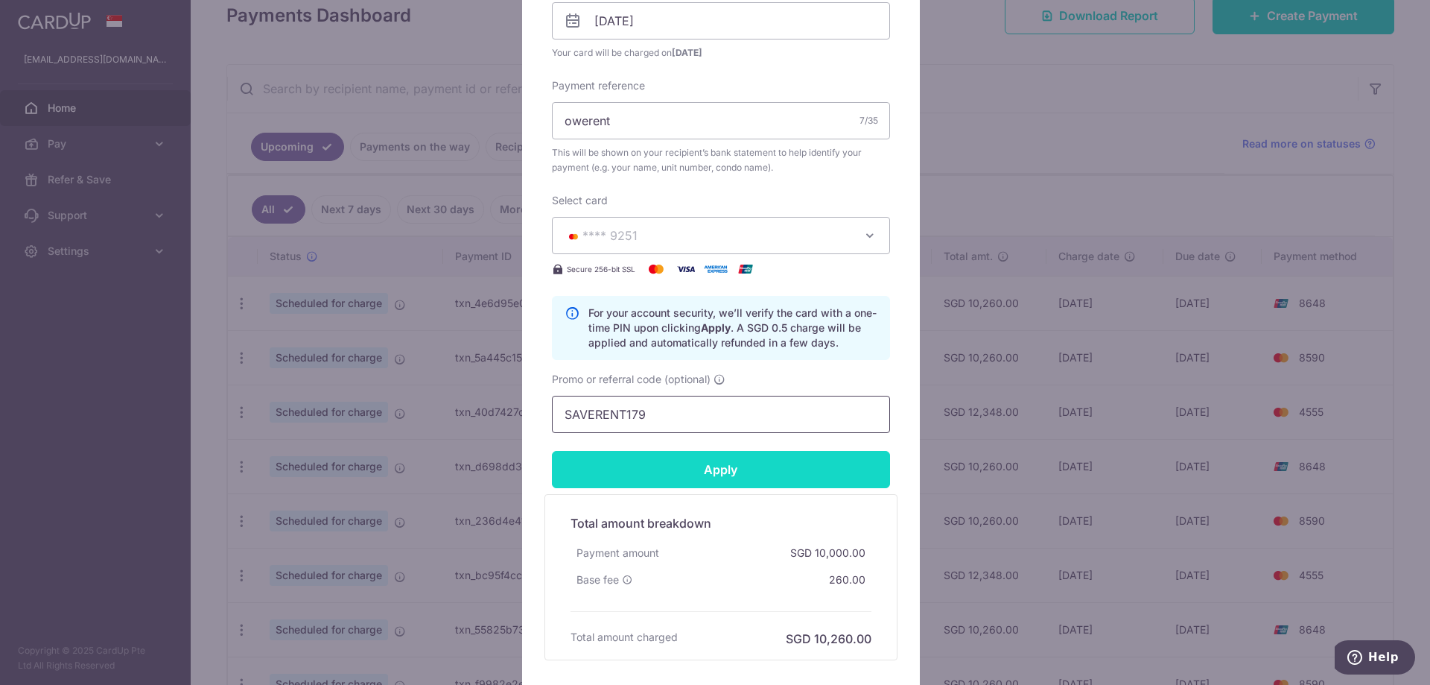
type input "SAVERENT179"
click at [695, 482] on input "Apply" at bounding box center [721, 469] width 338 height 37
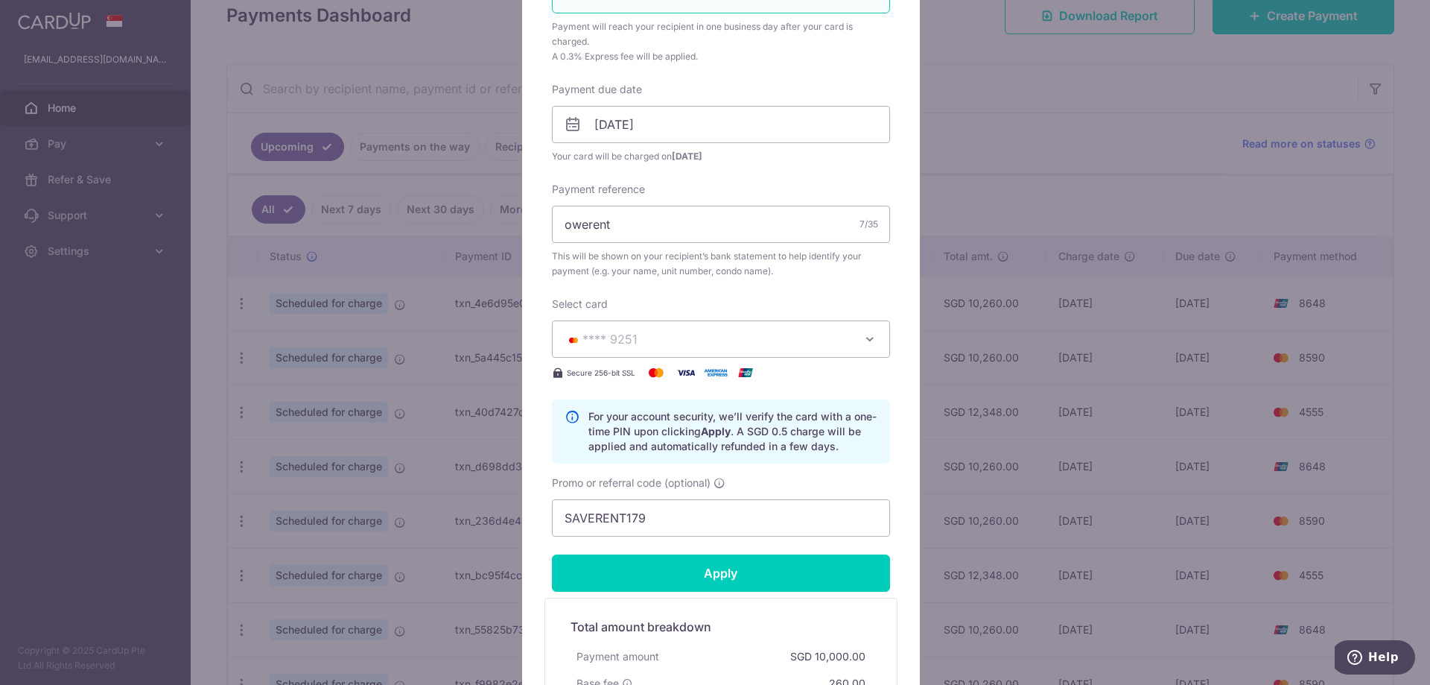
scroll to position [411, 0]
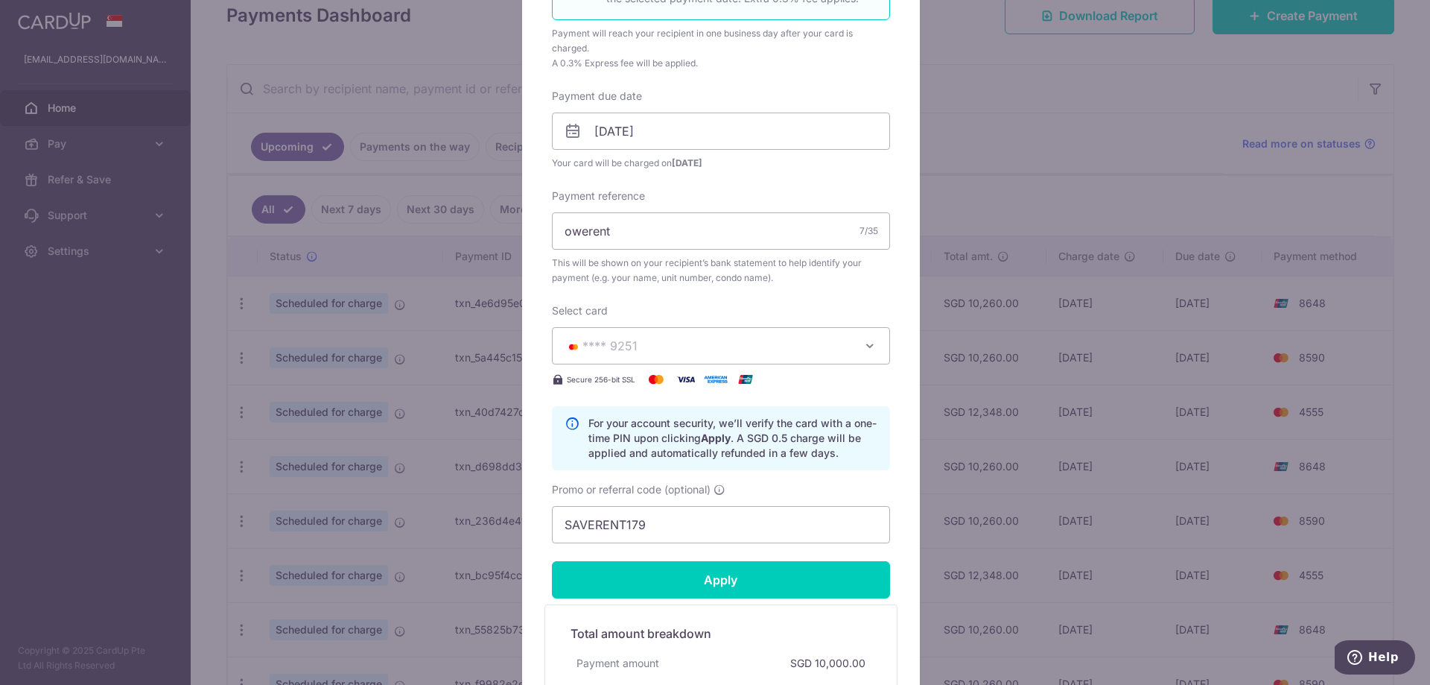
type input "Successfully Applied"
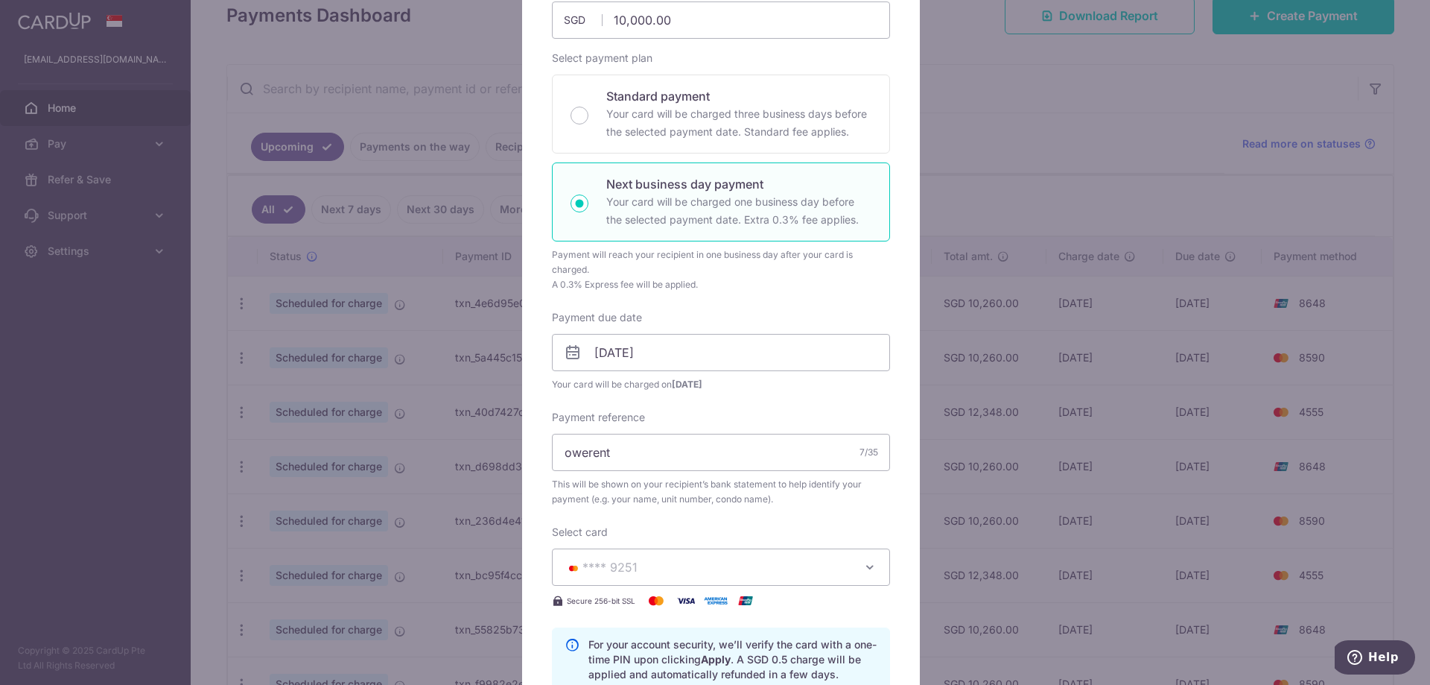
scroll to position [65, 0]
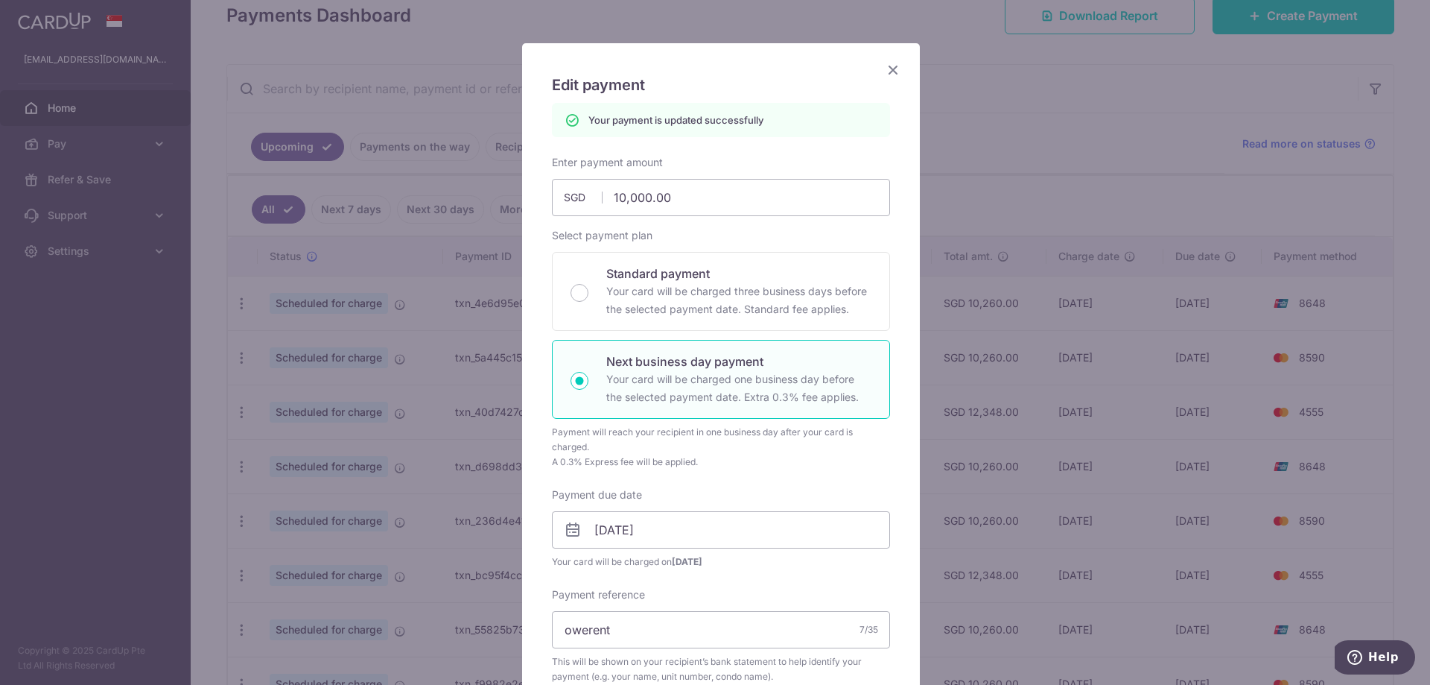
click at [889, 75] on icon "Close" at bounding box center [893, 69] width 18 height 19
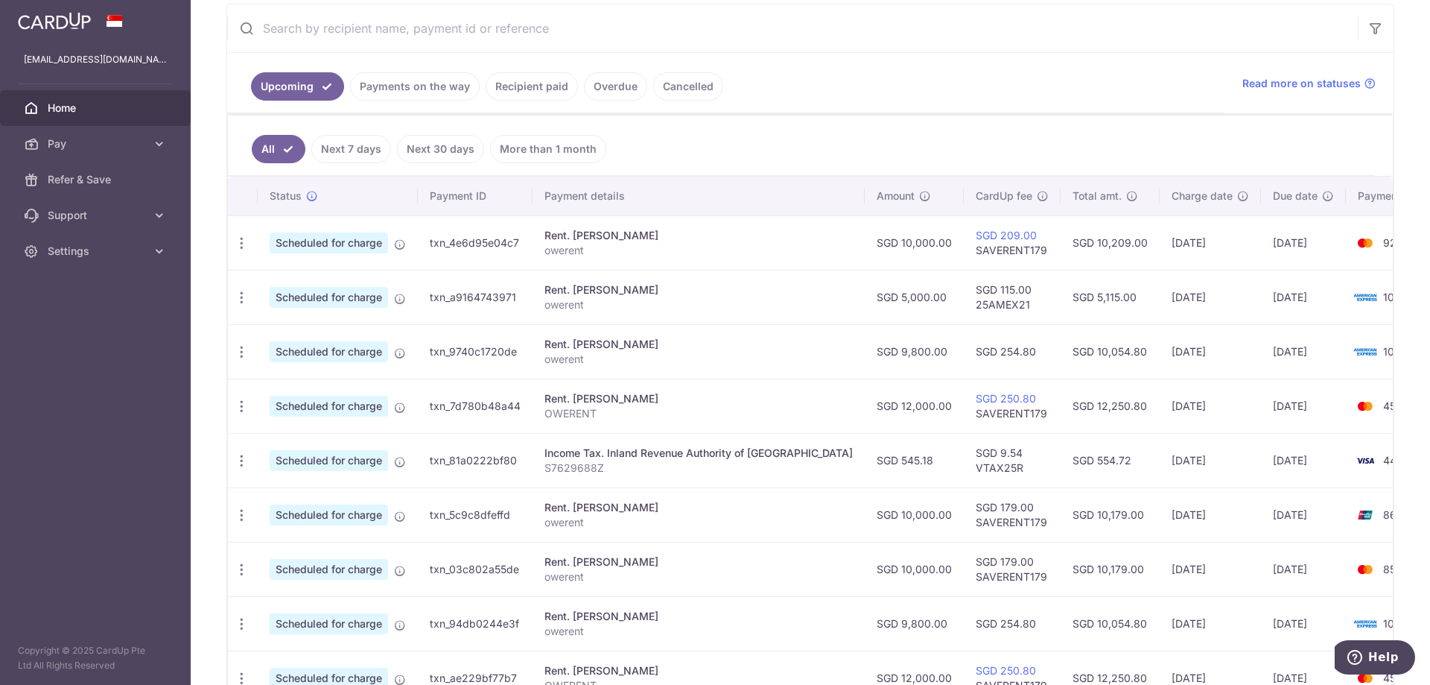
scroll to position [177, 0]
